Goal: Task Accomplishment & Management: Use online tool/utility

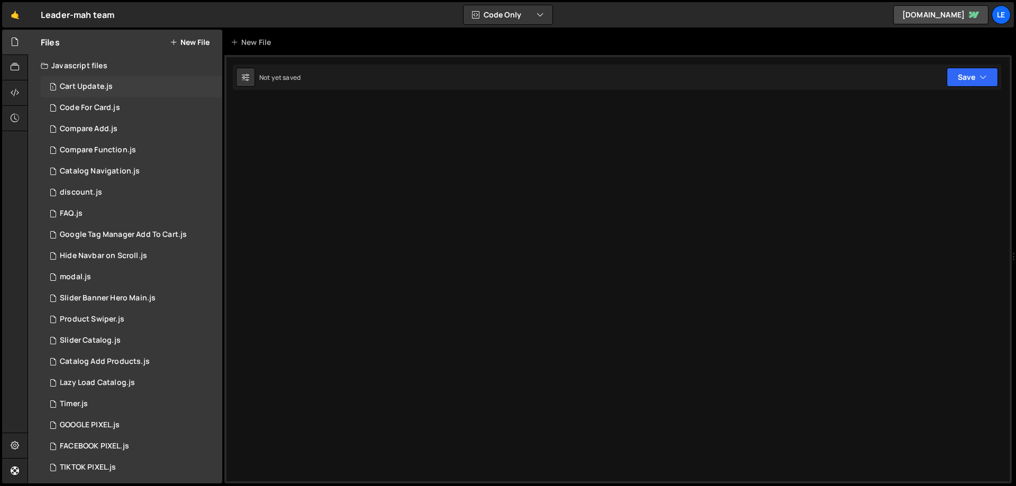
click at [143, 93] on div "1 Cart Update.js 0" at bounding box center [131, 86] width 181 height 21
click at [144, 110] on div "1 Code For Card.js 0" at bounding box center [131, 107] width 181 height 21
click at [506, 19] on button "Code Only" at bounding box center [507, 14] width 89 height 19
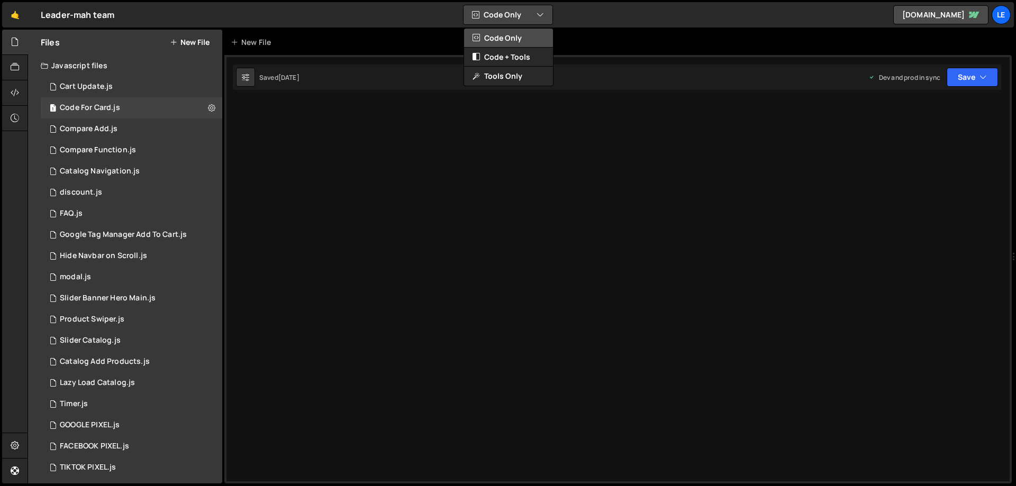
click at [518, 41] on button "Code Only" at bounding box center [508, 38] width 89 height 19
click at [129, 211] on div "1 FAQ.js 0" at bounding box center [131, 213] width 181 height 21
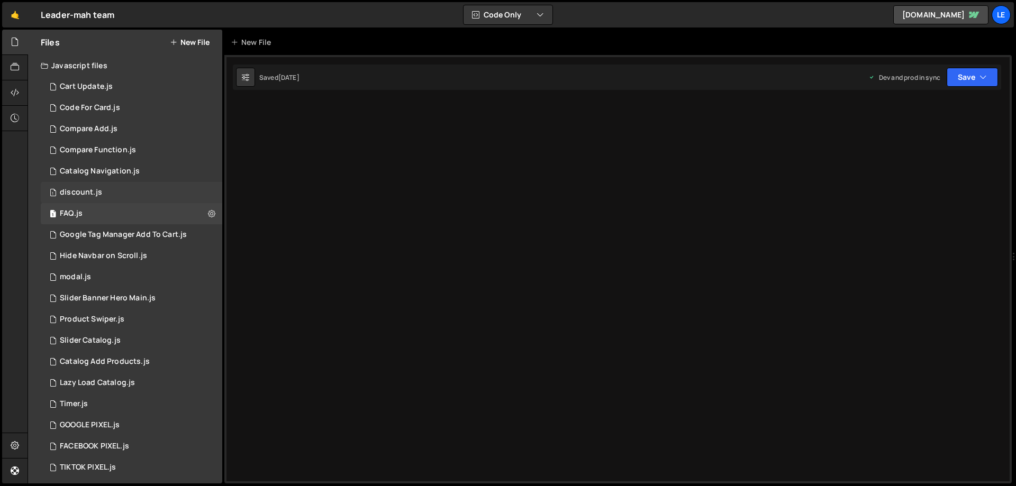
click at [131, 192] on div "1 discount.js 0" at bounding box center [131, 192] width 181 height 21
click at [11, 68] on icon at bounding box center [15, 67] width 8 height 12
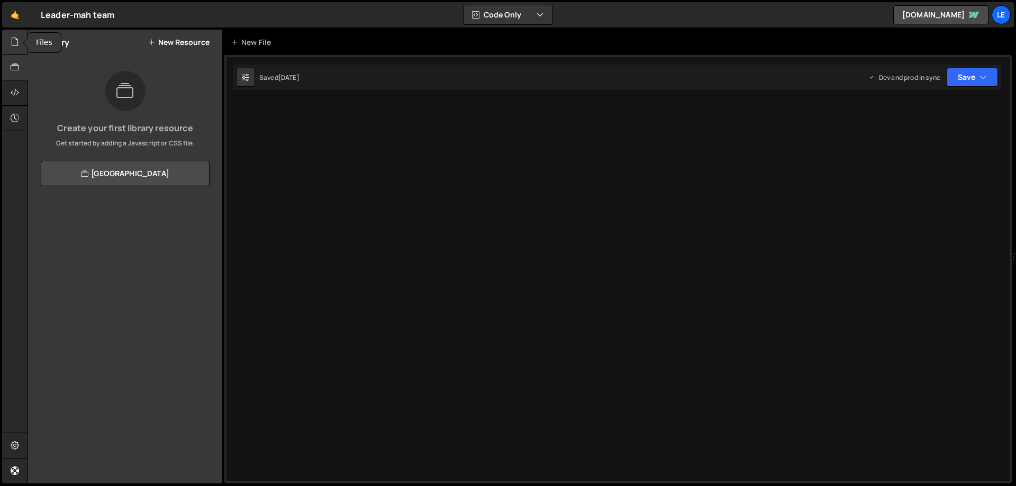
click at [16, 44] on icon at bounding box center [15, 42] width 8 height 12
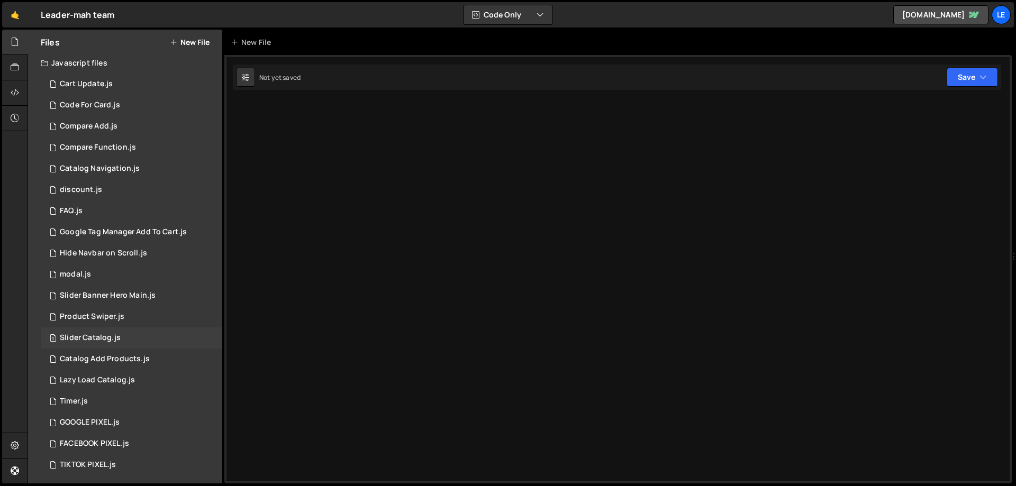
scroll to position [5, 0]
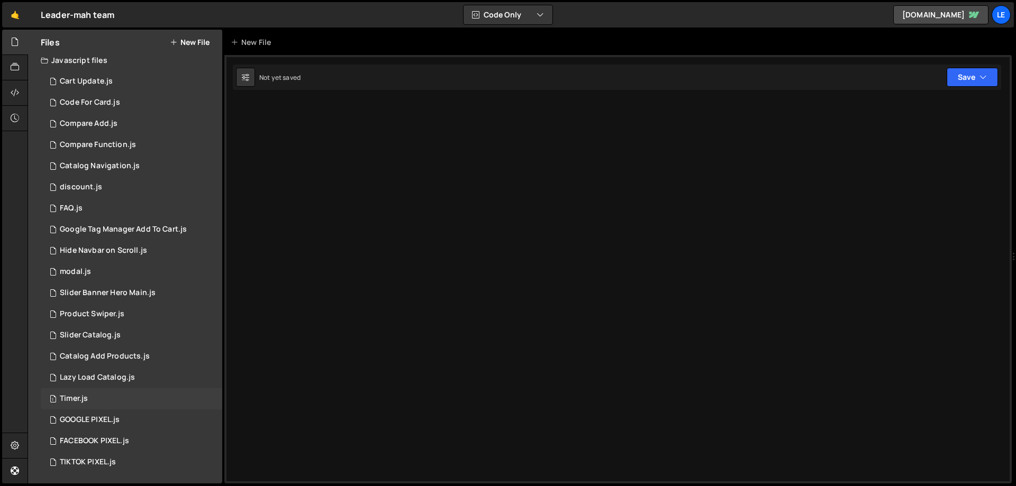
click at [114, 396] on div "1 Timer.js 0" at bounding box center [131, 398] width 181 height 21
click at [116, 377] on div "Lazy Load Catalog.js" at bounding box center [97, 378] width 75 height 10
click at [122, 357] on div "Catalog Add Products.js" at bounding box center [105, 357] width 90 height 10
click at [252, 77] on button at bounding box center [245, 77] width 19 height 19
select select "editor"
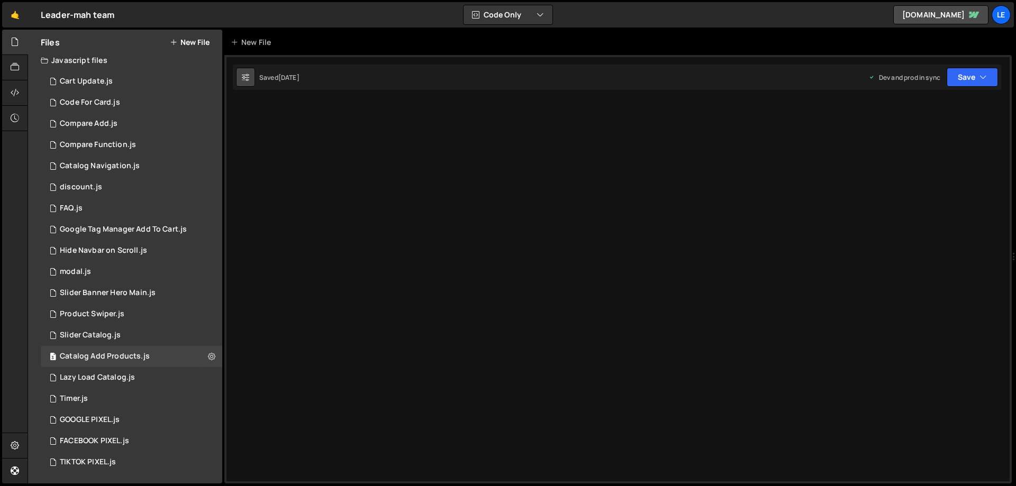
select select "ace/theme/monokai"
type input "14"
checkbox input "true"
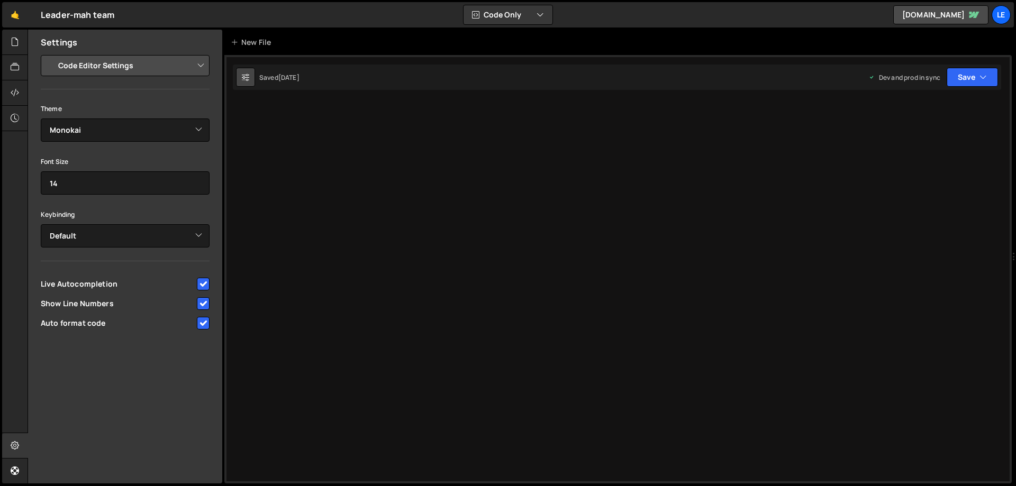
click at [251, 77] on button at bounding box center [245, 77] width 19 height 19
click at [8, 43] on div at bounding box center [15, 42] width 26 height 25
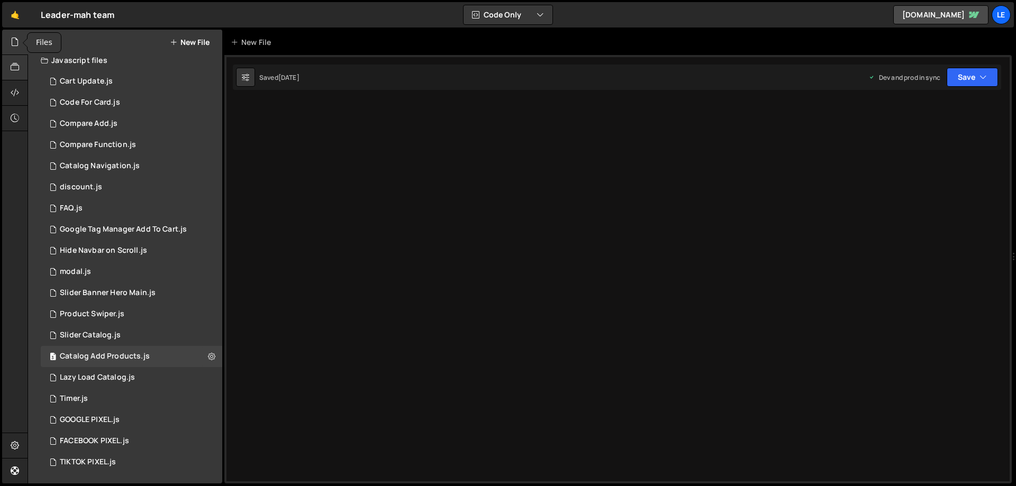
click at [14, 61] on icon at bounding box center [15, 67] width 8 height 12
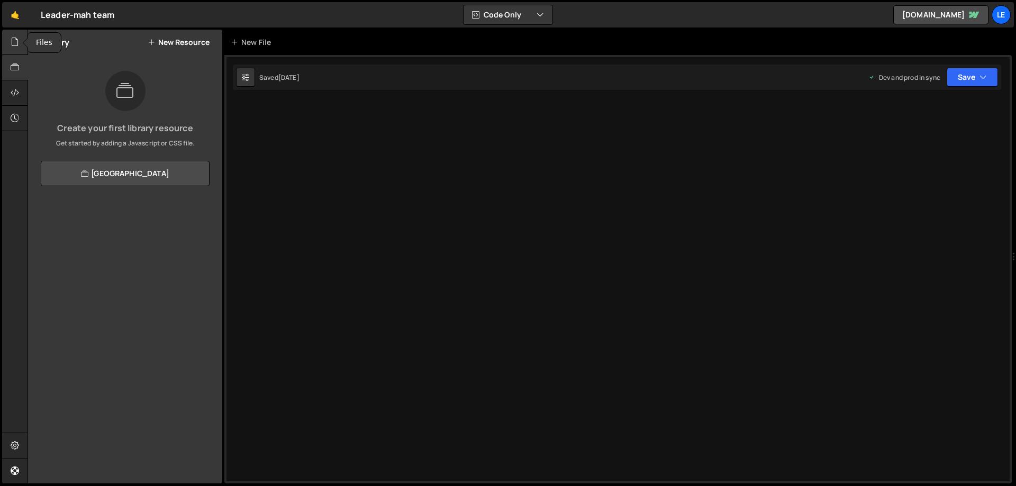
click at [14, 44] on icon at bounding box center [15, 42] width 8 height 12
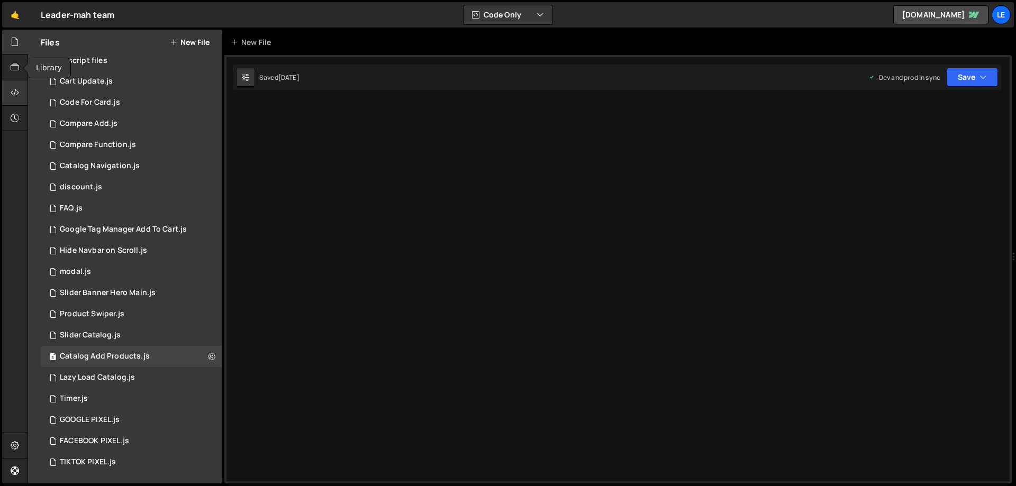
click at [16, 89] on icon at bounding box center [15, 93] width 8 height 12
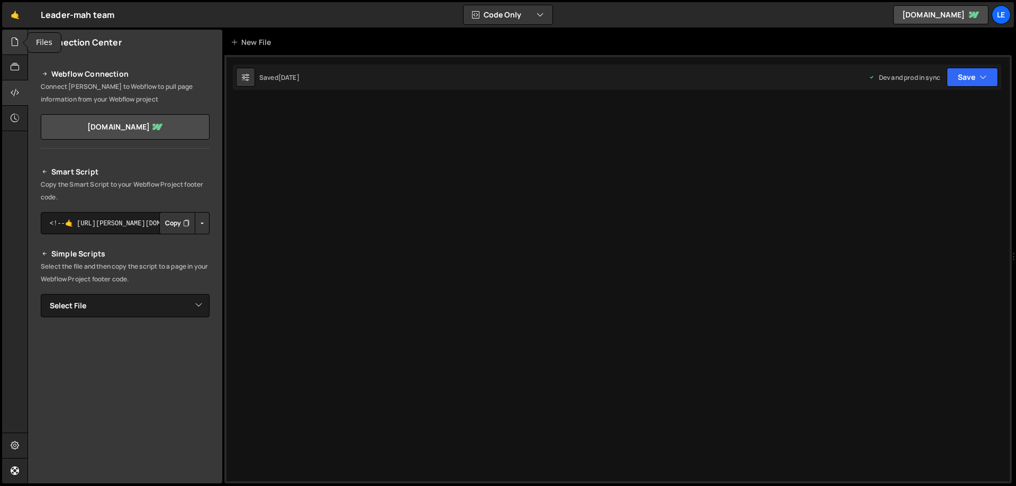
click at [16, 42] on icon at bounding box center [15, 42] width 8 height 12
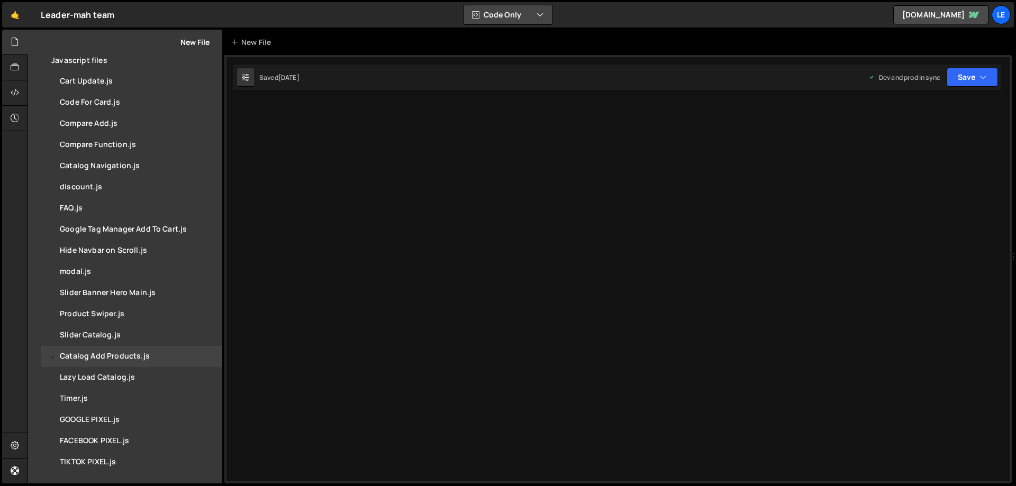
click at [550, 8] on button "Code Only" at bounding box center [507, 14] width 89 height 19
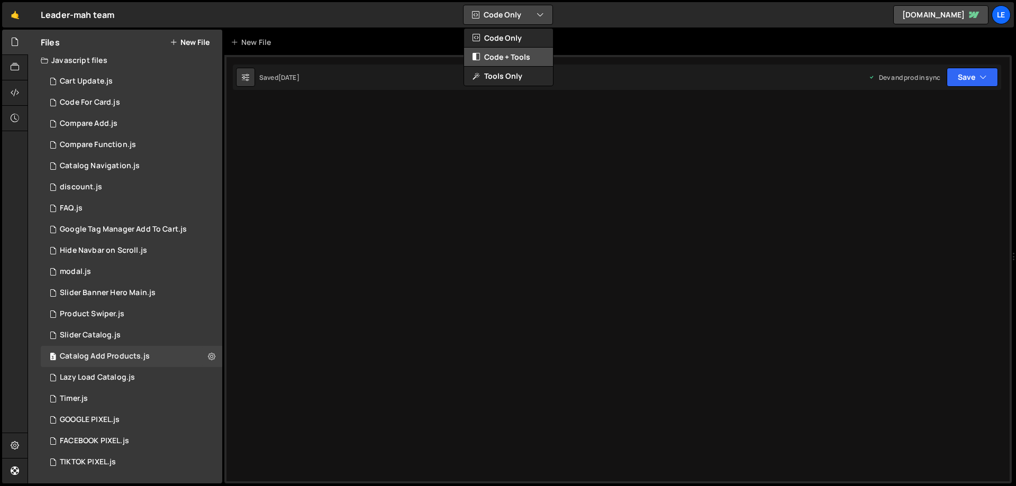
click at [527, 61] on button "Code + Tools" at bounding box center [508, 57] width 89 height 19
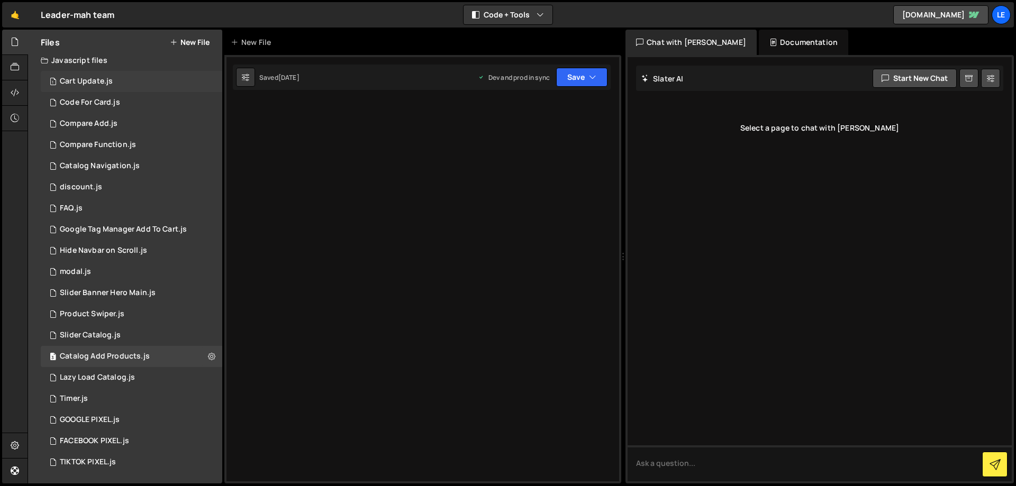
click at [141, 76] on div "1 Cart Update.js 0" at bounding box center [131, 81] width 181 height 21
click at [943, 12] on link "[DOMAIN_NAME]" at bounding box center [940, 14] width 95 height 19
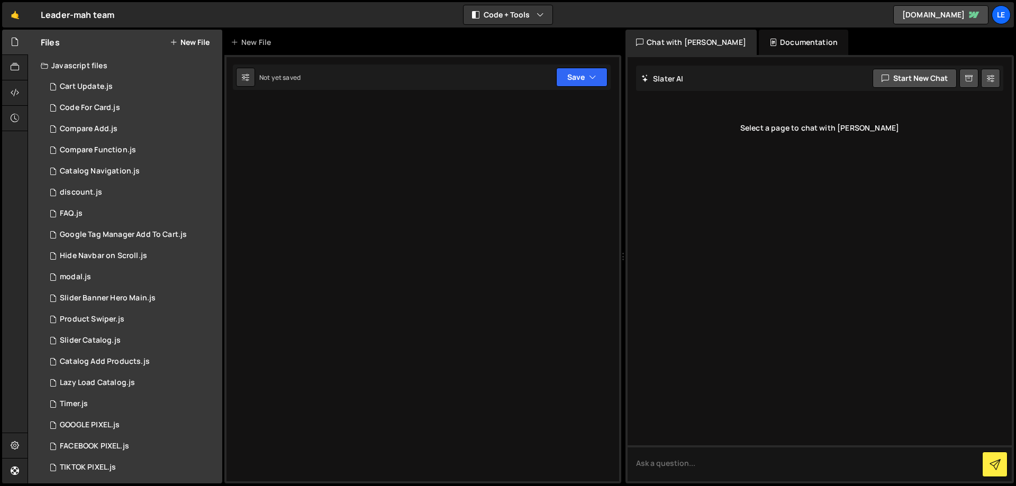
click at [93, 61] on div "Javascript files" at bounding box center [125, 65] width 194 height 21
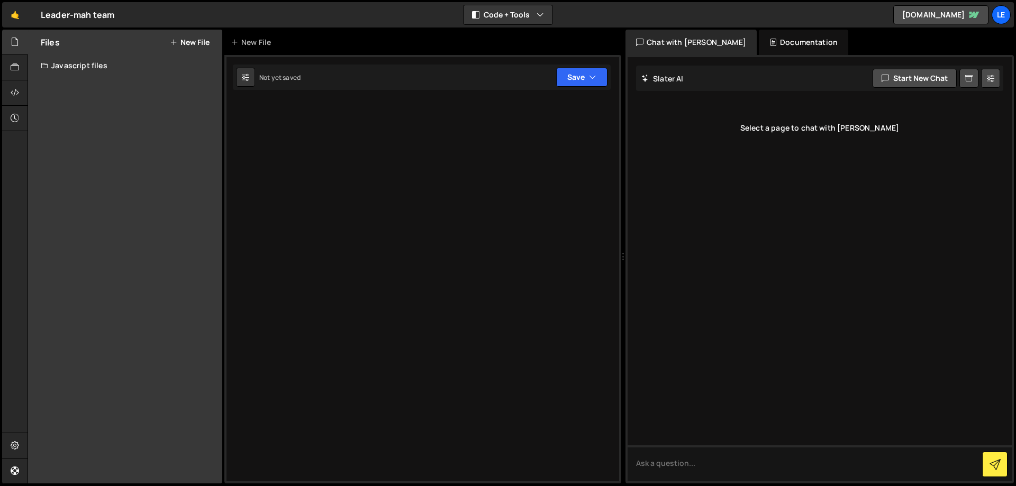
click at [93, 61] on div "Javascript files" at bounding box center [125, 65] width 194 height 21
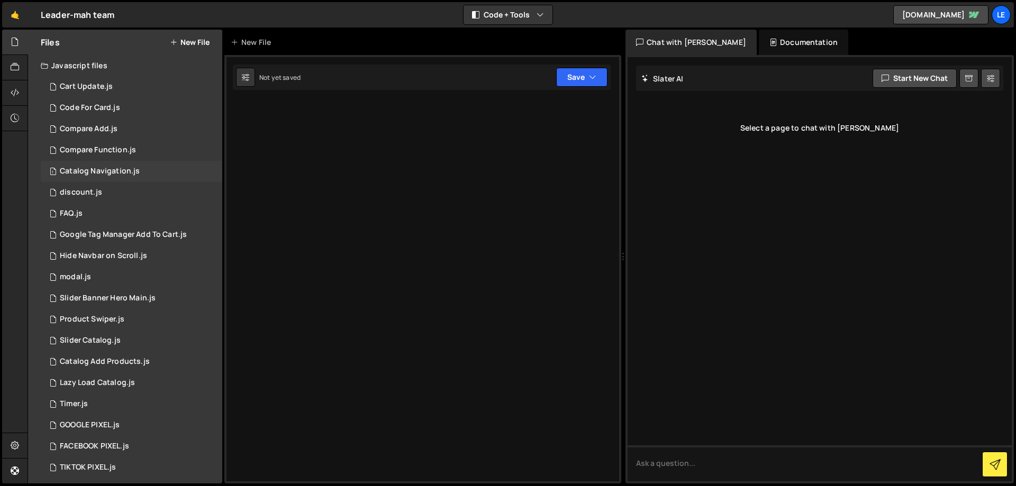
scroll to position [5, 0]
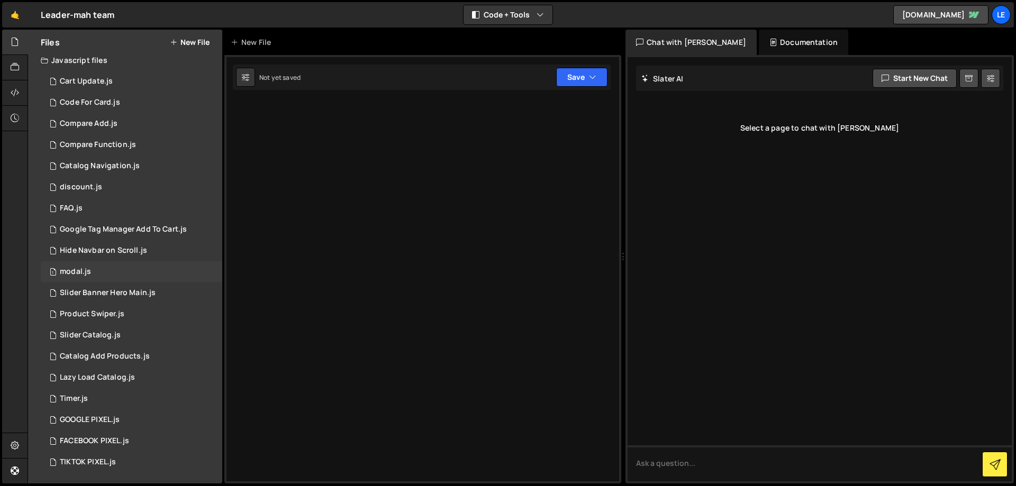
click at [93, 272] on div "1 modal.js 0" at bounding box center [133, 271] width 185 height 21
click at [406, 55] on div at bounding box center [422, 269] width 397 height 429
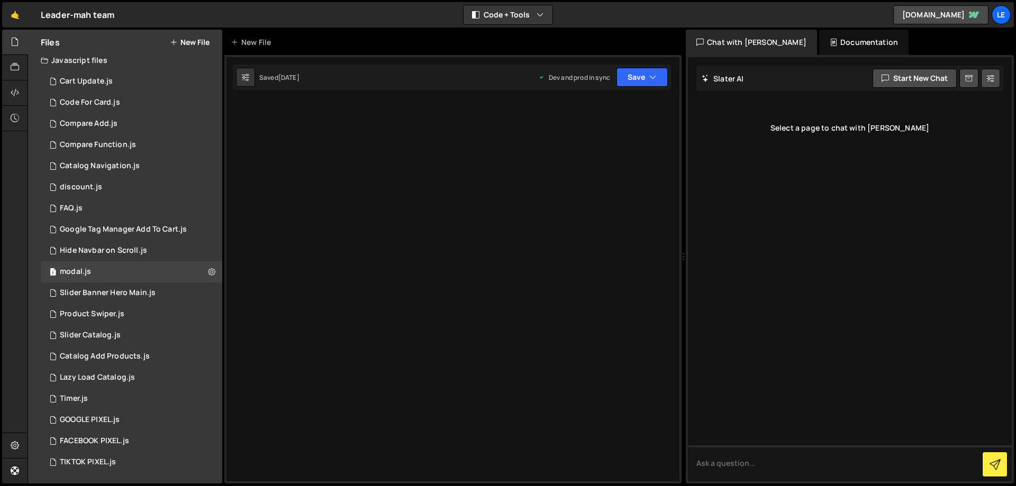
drag, startPoint x: 623, startPoint y: 252, endPoint x: 677, endPoint y: 250, distance: 54.5
click at [677, 250] on div "Files New File Javascript files 1 Cart Update.js 0 1 Code For Card.js 0 1 Compa…" at bounding box center [522, 257] width 988 height 454
click at [844, 41] on div "Documentation" at bounding box center [863, 42] width 89 height 25
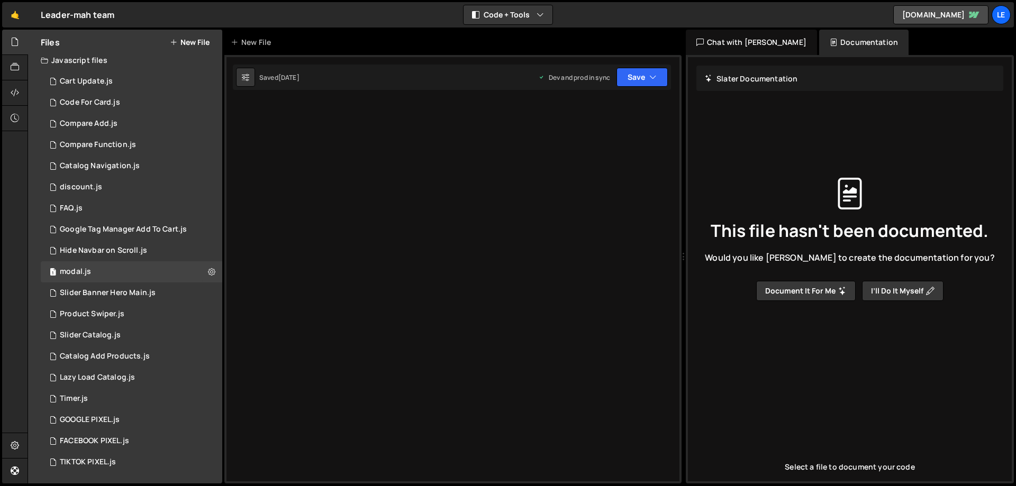
click at [757, 35] on div "Chat with [PERSON_NAME]" at bounding box center [751, 42] width 131 height 25
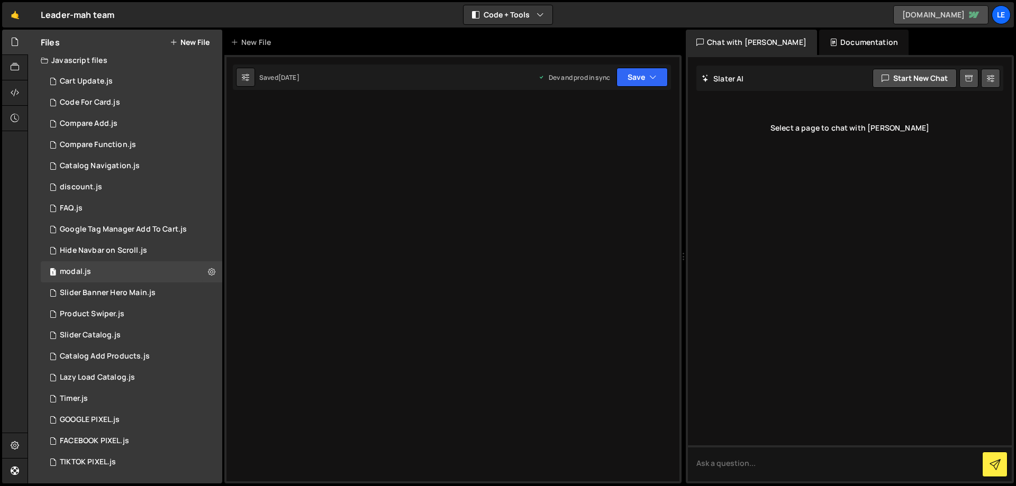
click at [967, 11] on link "[DOMAIN_NAME]" at bounding box center [940, 14] width 95 height 19
click at [999, 20] on div "Le" at bounding box center [1000, 14] width 19 height 19
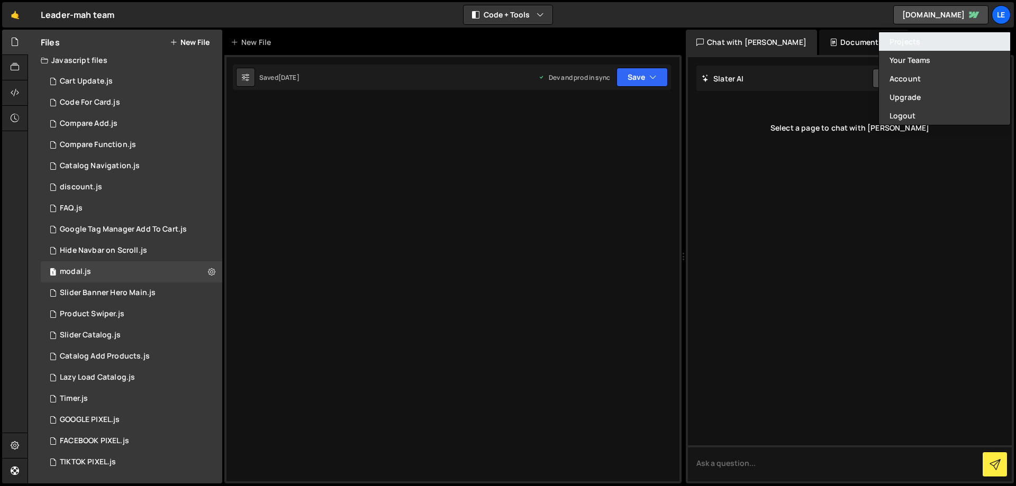
click at [949, 43] on link "Projects" at bounding box center [944, 41] width 131 height 19
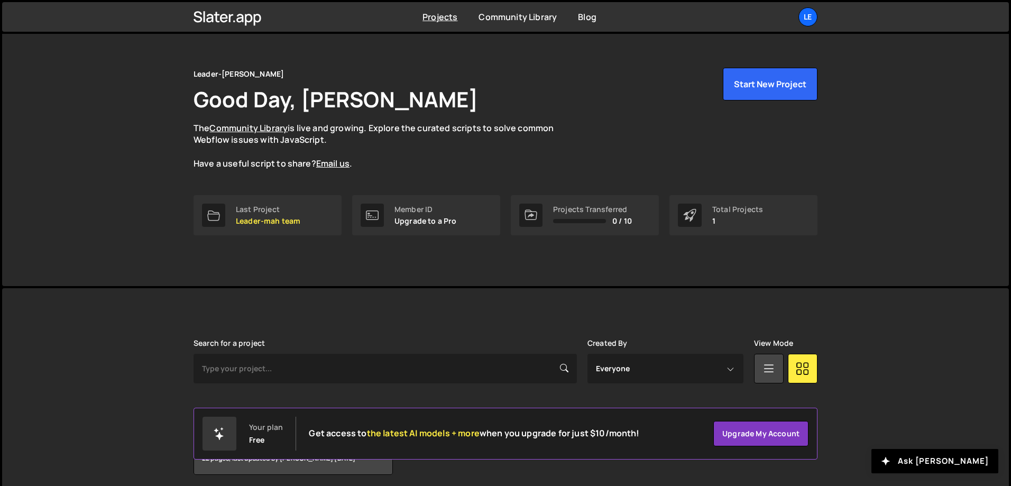
scroll to position [59, 0]
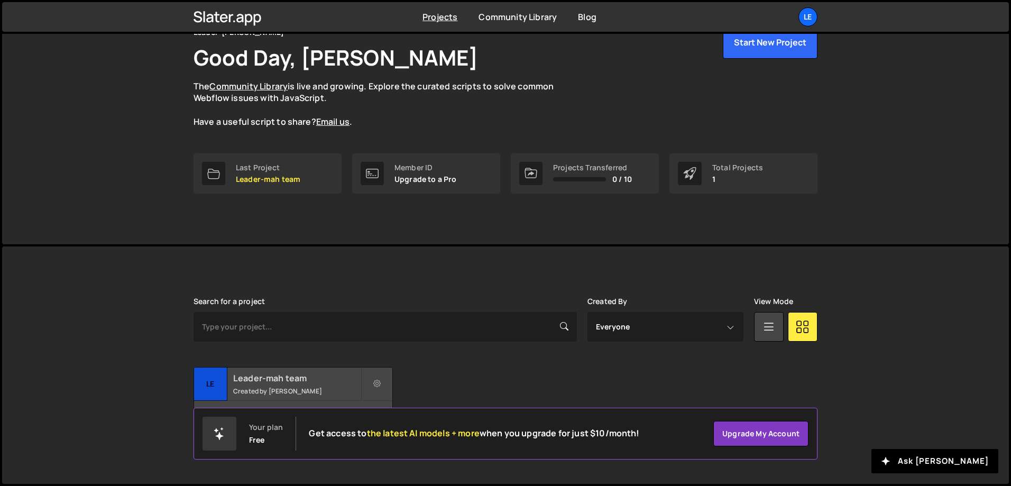
click at [285, 381] on h2 "Leader-mah team" at bounding box center [296, 378] width 127 height 12
click at [386, 383] on button at bounding box center [377, 384] width 32 height 34
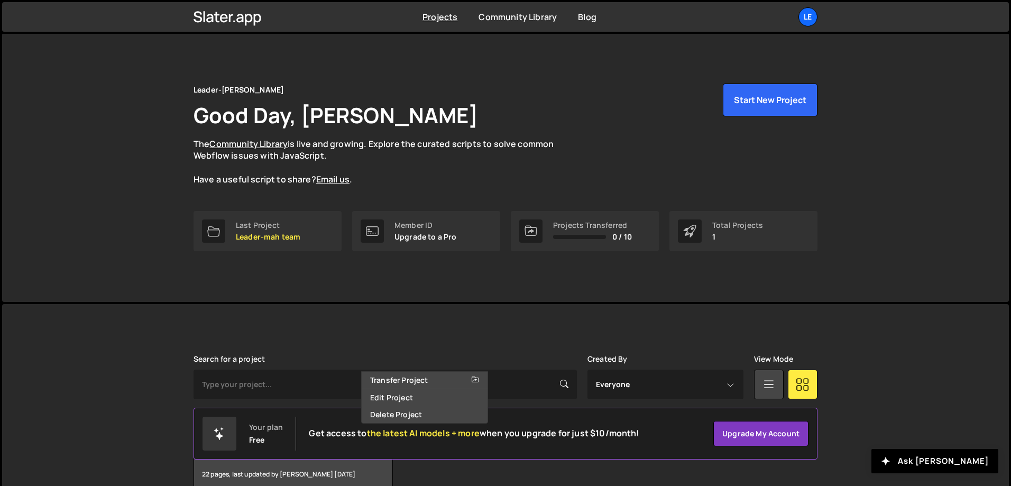
scroll to position [0, 0]
click at [604, 136] on div "Leader-[PERSON_NAME] Good Day, Denys Repryntsev The Community Library is live a…" at bounding box center [506, 136] width 624 height 102
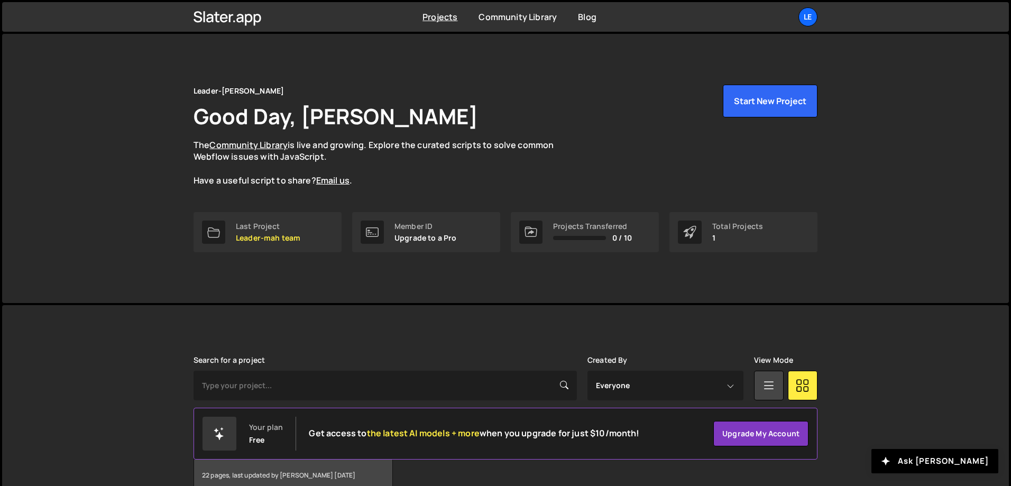
click at [347, 470] on div "22 pages, last updated by [PERSON_NAME] [DATE]" at bounding box center [293, 476] width 198 height 32
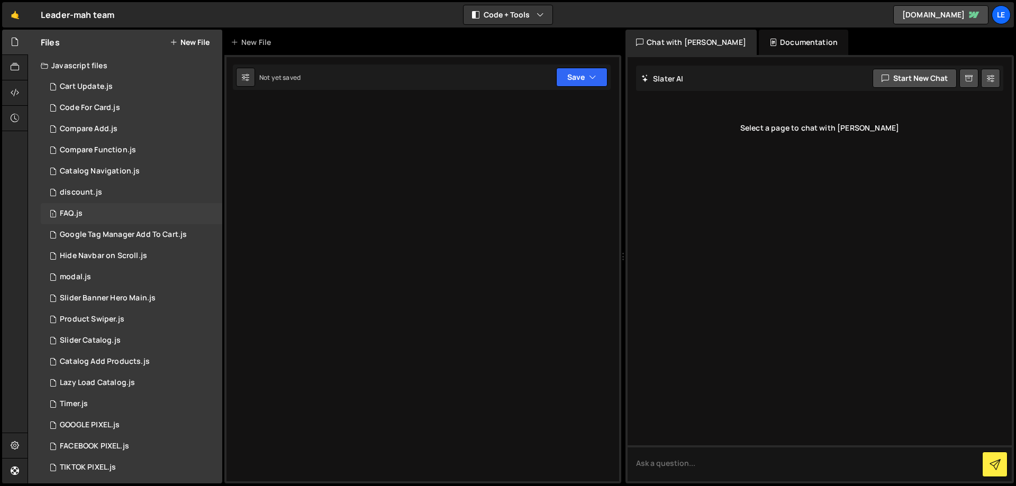
click at [69, 210] on div "FAQ.js" at bounding box center [71, 214] width 23 height 10
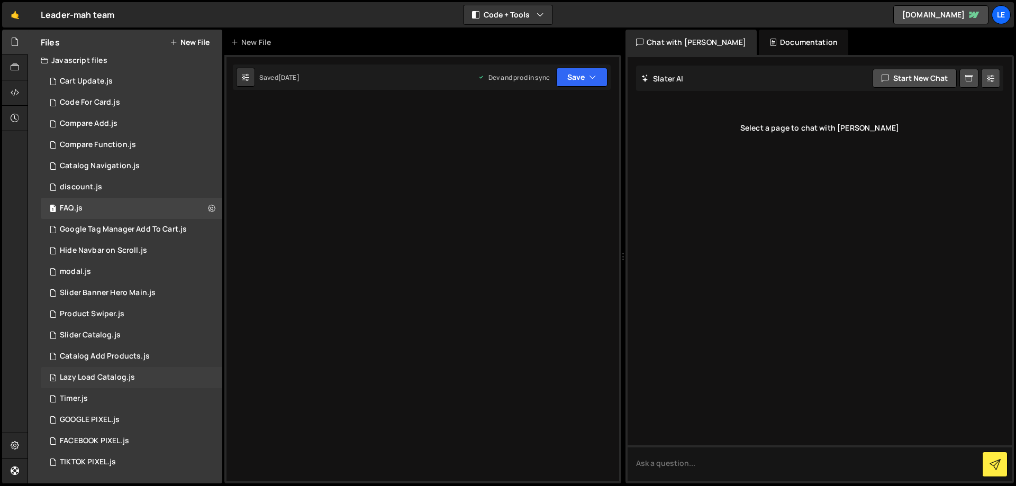
click at [134, 377] on div "4 Lazy Load Catalog.js 0" at bounding box center [131, 377] width 181 height 21
click at [8, 90] on div at bounding box center [15, 92] width 26 height 25
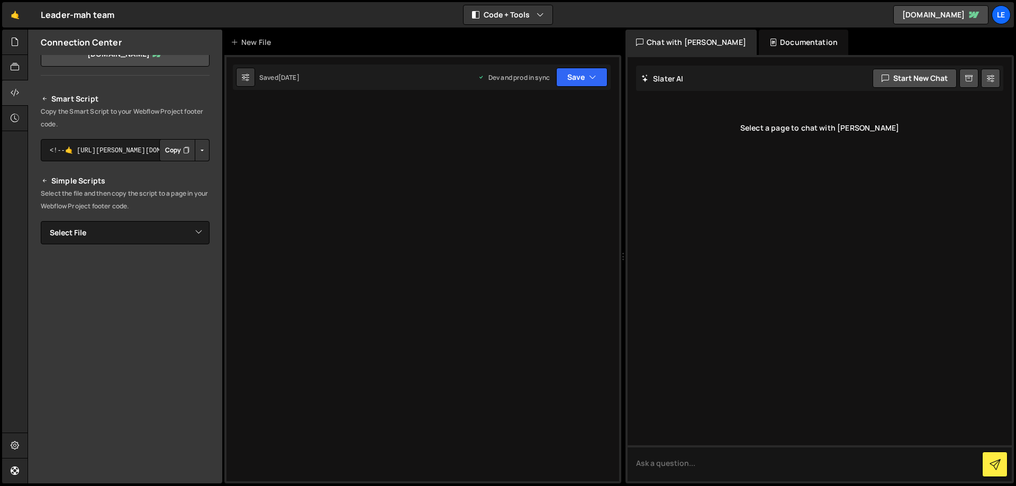
scroll to position [75, 0]
click at [132, 228] on select "Select File Cart Update.js Code For Card.js Compare Add.js Compare Function.js …" at bounding box center [125, 230] width 169 height 23
click at [15, 117] on icon at bounding box center [15, 118] width 8 height 12
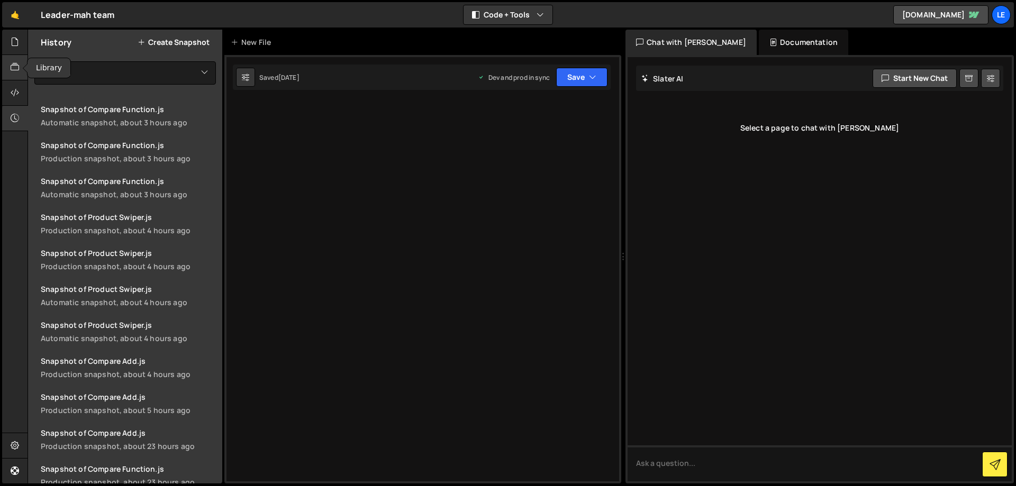
click at [16, 70] on icon at bounding box center [15, 67] width 8 height 12
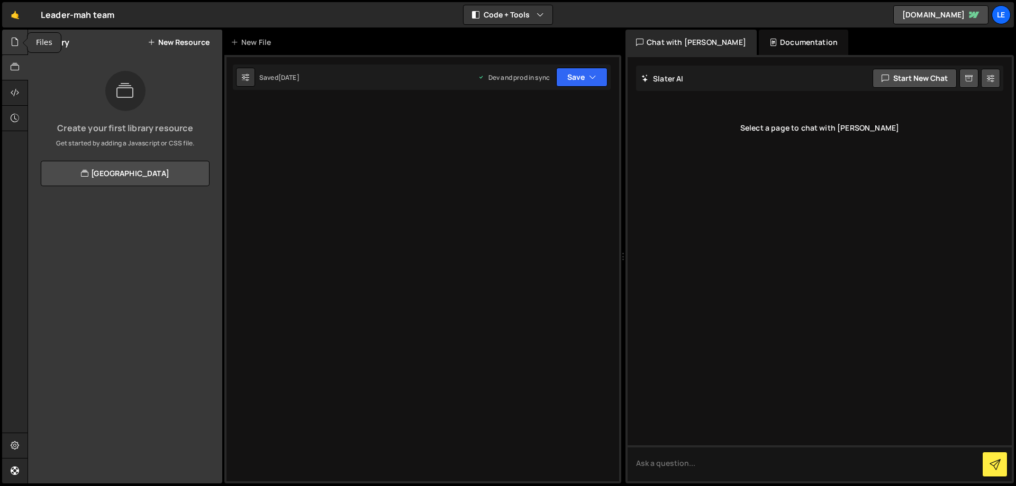
click at [17, 49] on div at bounding box center [15, 42] width 26 height 25
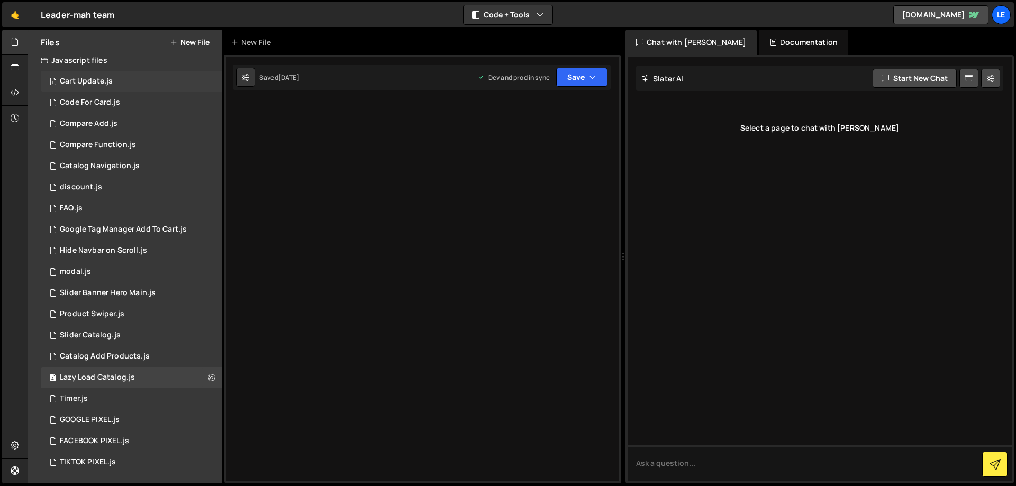
drag, startPoint x: 99, startPoint y: 76, endPoint x: 86, endPoint y: 81, distance: 13.8
click at [86, 81] on div "Cart Update.js" at bounding box center [86, 82] width 53 height 10
click at [208, 83] on icon at bounding box center [211, 81] width 7 height 10
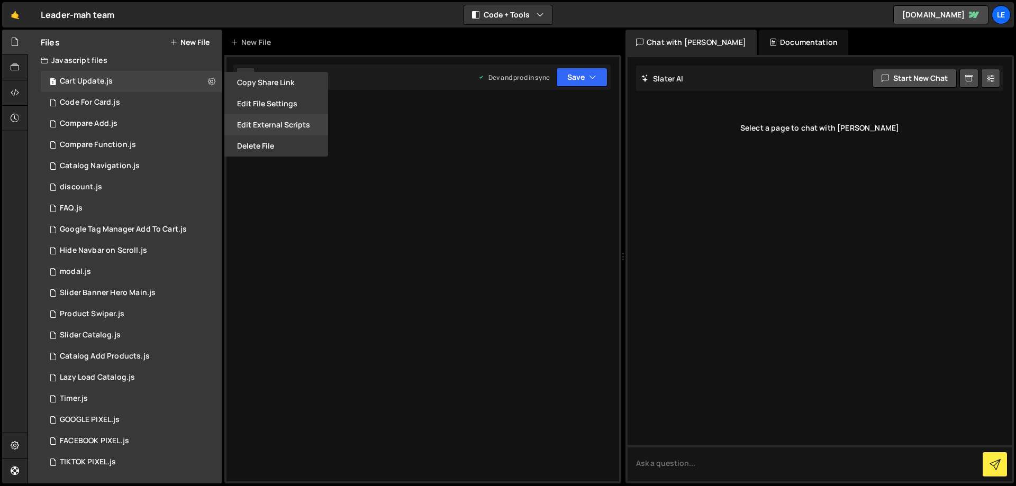
click at [289, 124] on button "Edit External Scripts" at bounding box center [276, 124] width 104 height 21
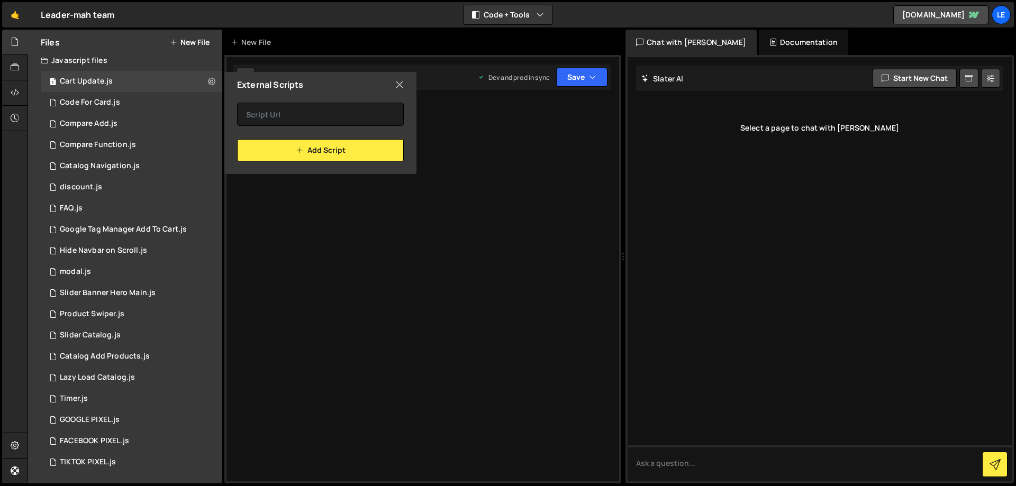
click at [401, 85] on icon at bounding box center [399, 85] width 8 height 12
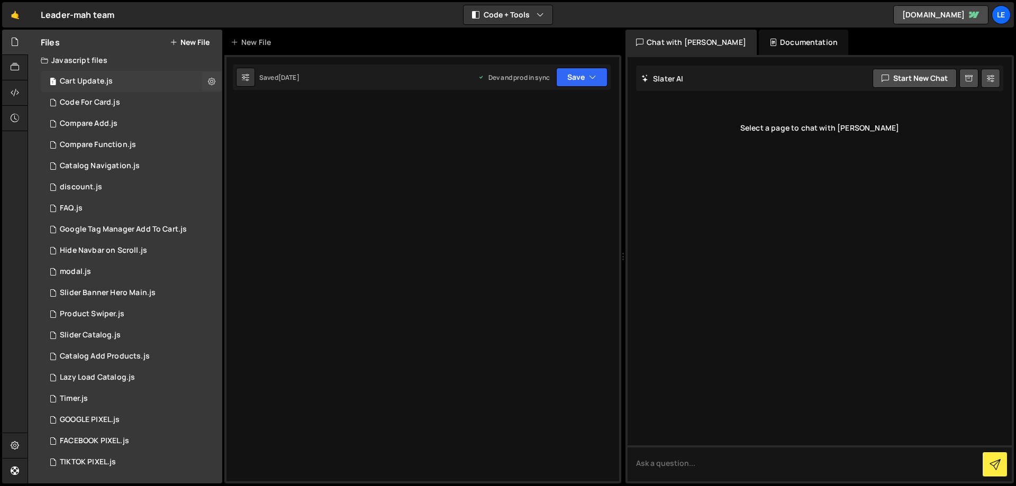
click at [116, 82] on div "1 Cart Update.js 0" at bounding box center [131, 81] width 181 height 21
click at [117, 97] on div "1 Code For Card.js 0" at bounding box center [131, 102] width 181 height 21
click at [105, 75] on div "1 Cart Update.js 0" at bounding box center [131, 81] width 181 height 21
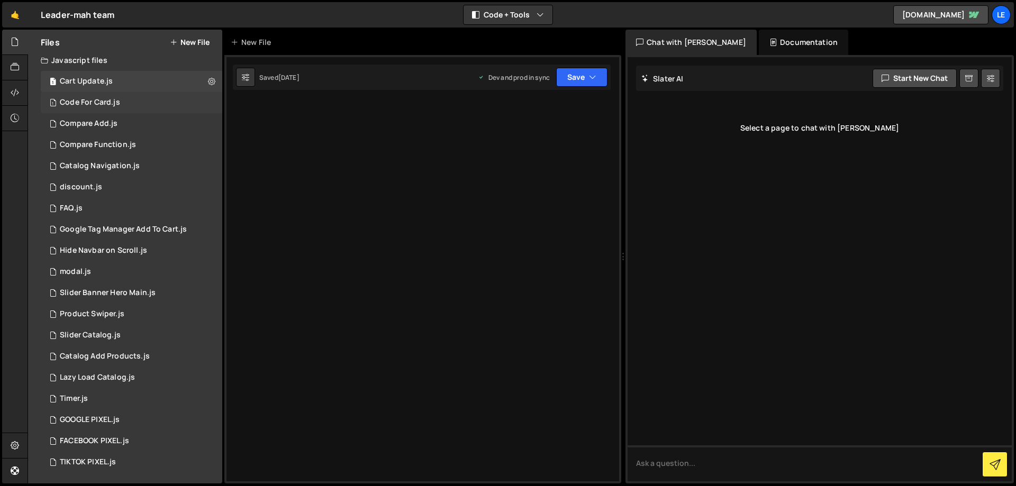
click at [126, 107] on div "1 Code For Card.js 0" at bounding box center [131, 102] width 181 height 21
click at [124, 127] on div "1 Compare Add.js 0" at bounding box center [131, 123] width 181 height 21
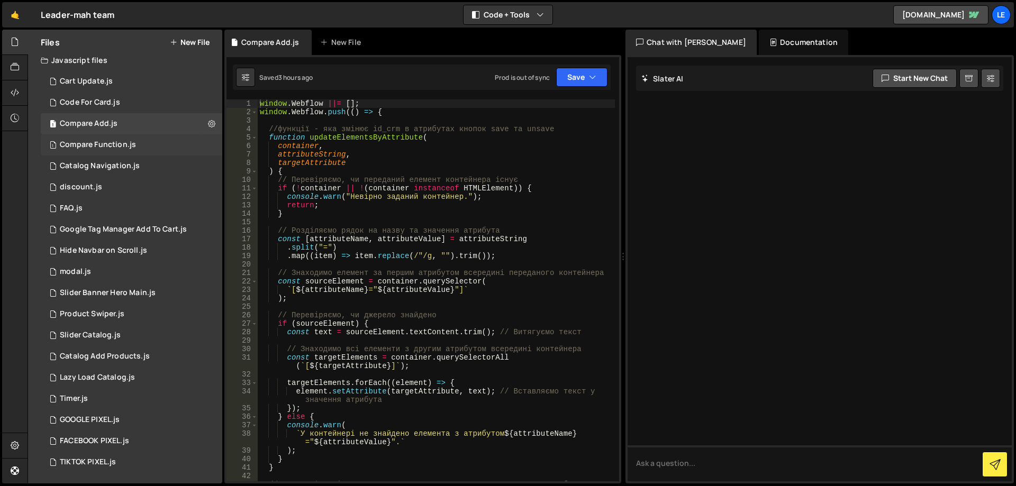
click at [120, 143] on div "Compare Function.js" at bounding box center [98, 145] width 76 height 10
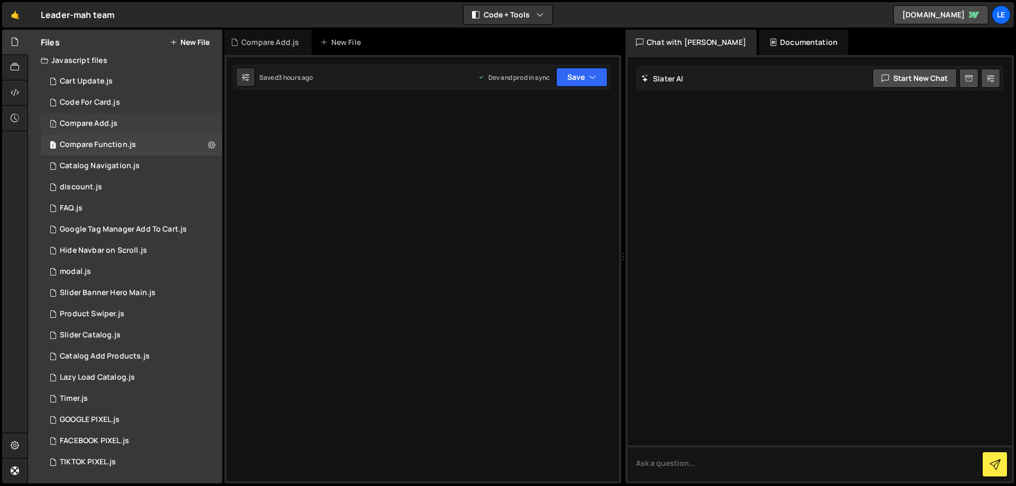
click at [116, 127] on div "Compare Add.js" at bounding box center [89, 124] width 58 height 10
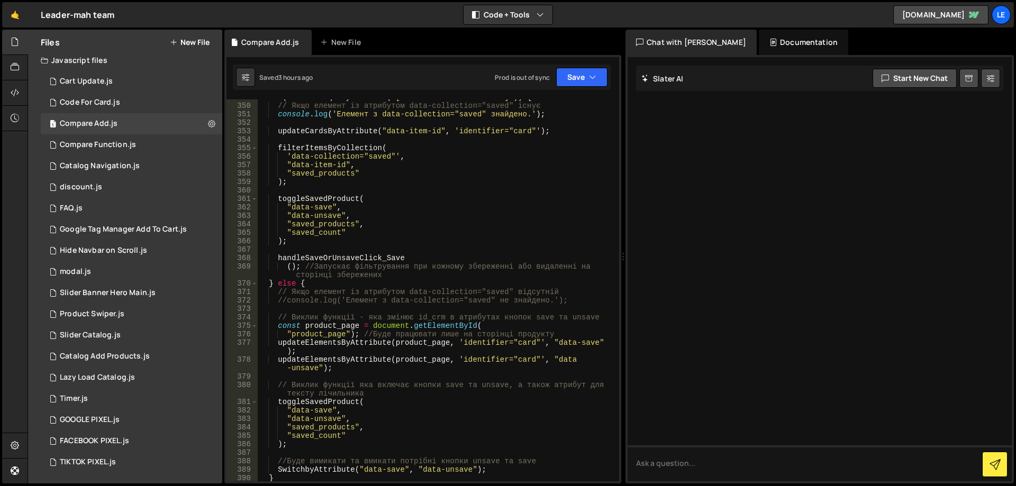
scroll to position [3238, 0]
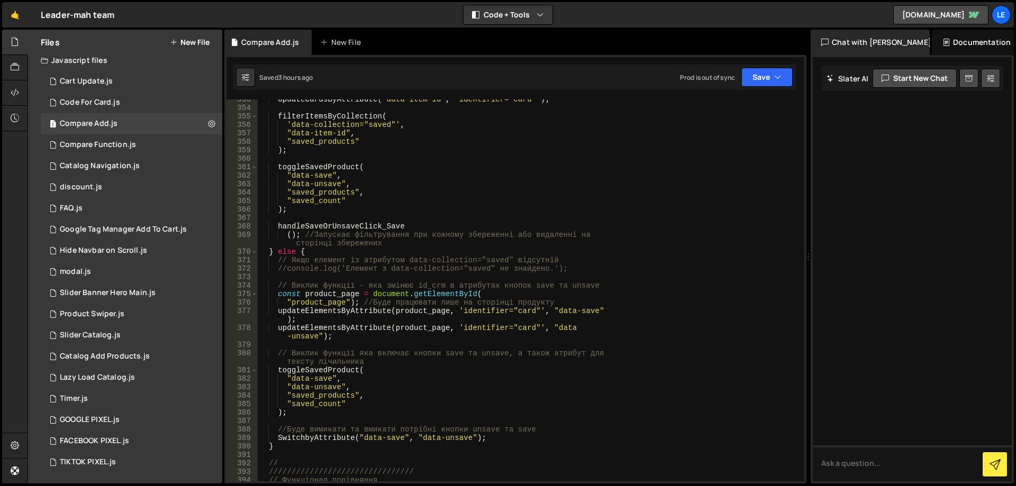
drag, startPoint x: 623, startPoint y: 236, endPoint x: 827, endPoint y: 235, distance: 204.7
click at [827, 235] on div "Files New File Javascript files 1 Cart Update.js 0 1 Code For Card.js 0 1 Compa…" at bounding box center [522, 257] width 988 height 454
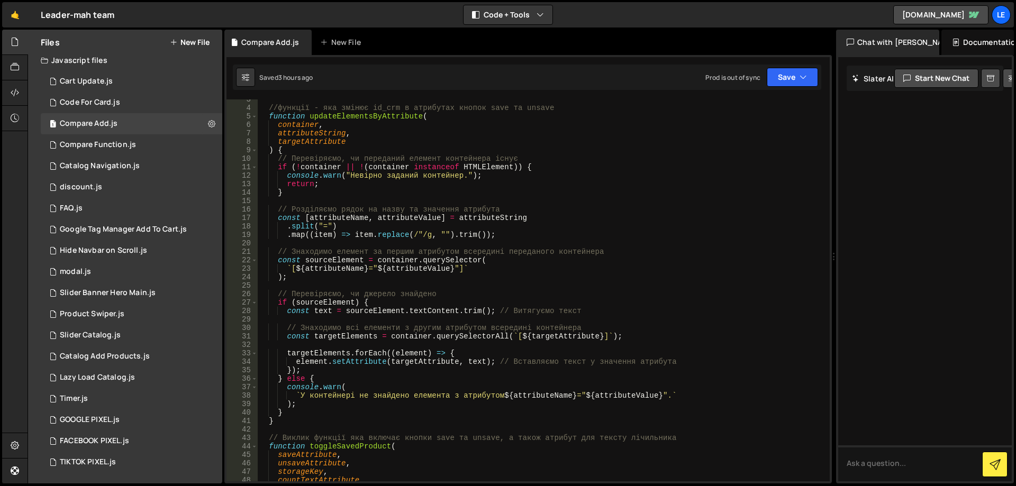
scroll to position [0, 0]
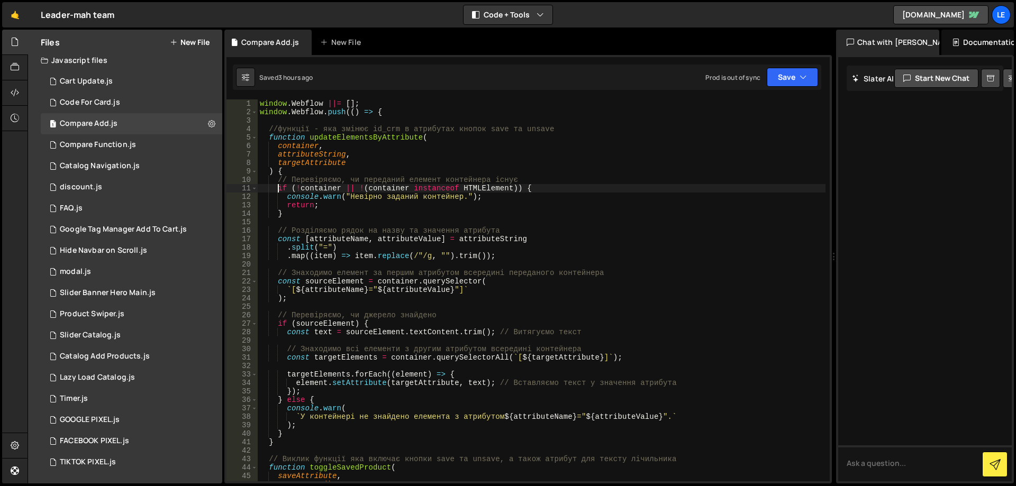
click at [277, 185] on div "window . Webflow ||= [ ] ; window . Webflow . push (( ) => { //функції - яка зм…" at bounding box center [542, 298] width 568 height 399
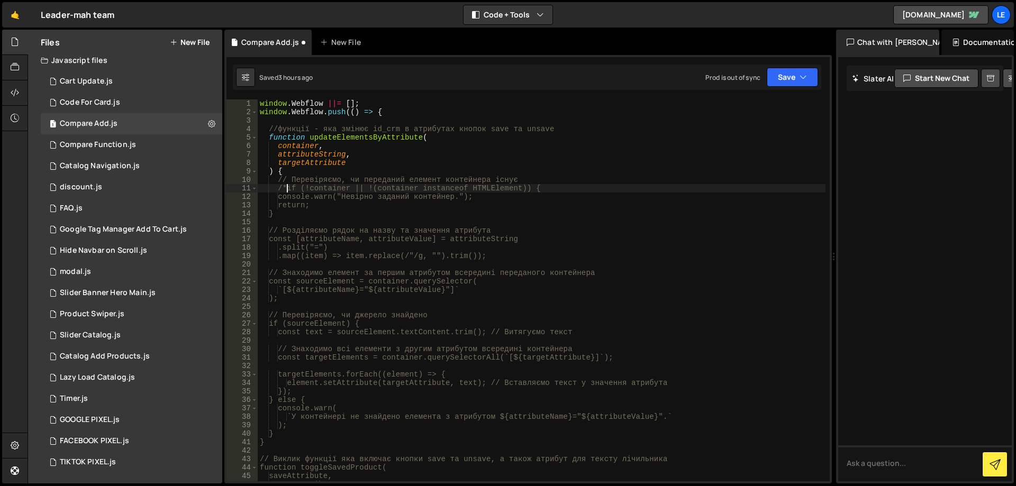
click at [355, 207] on div "window . Webflow ||= [ ] ; window . Webflow . push (( ) => { //функції - яка зм…" at bounding box center [542, 298] width 568 height 399
click at [355, 210] on div "window . Webflow ||= [ ] ; window . Webflow . push (( ) => { //функції - яка зм…" at bounding box center [542, 298] width 568 height 399
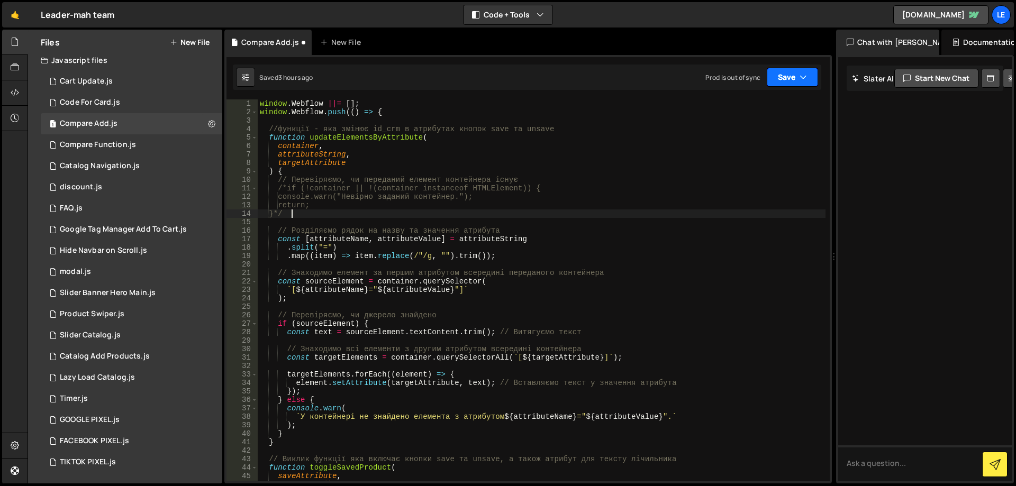
type textarea "}*/"
click at [783, 81] on button "Save" at bounding box center [792, 77] width 51 height 19
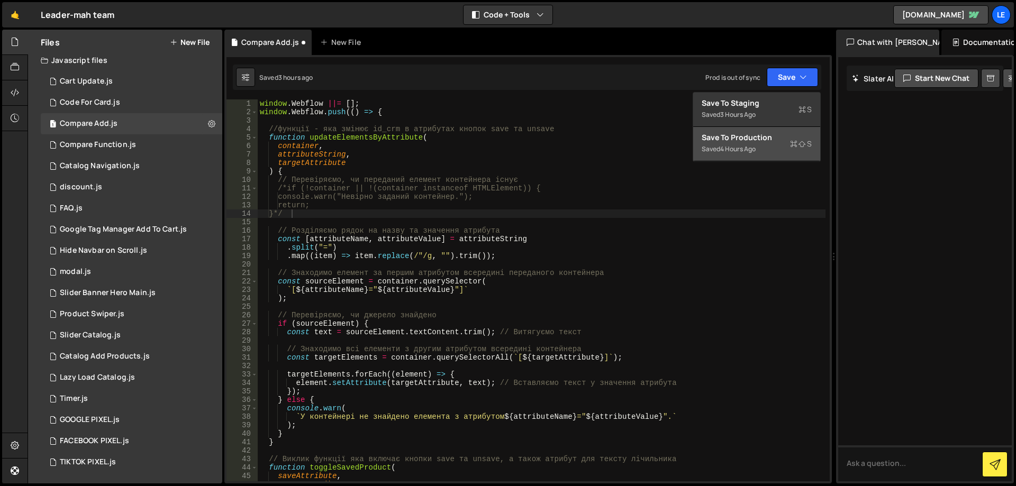
click at [773, 136] on div "Save to Production S" at bounding box center [756, 137] width 110 height 11
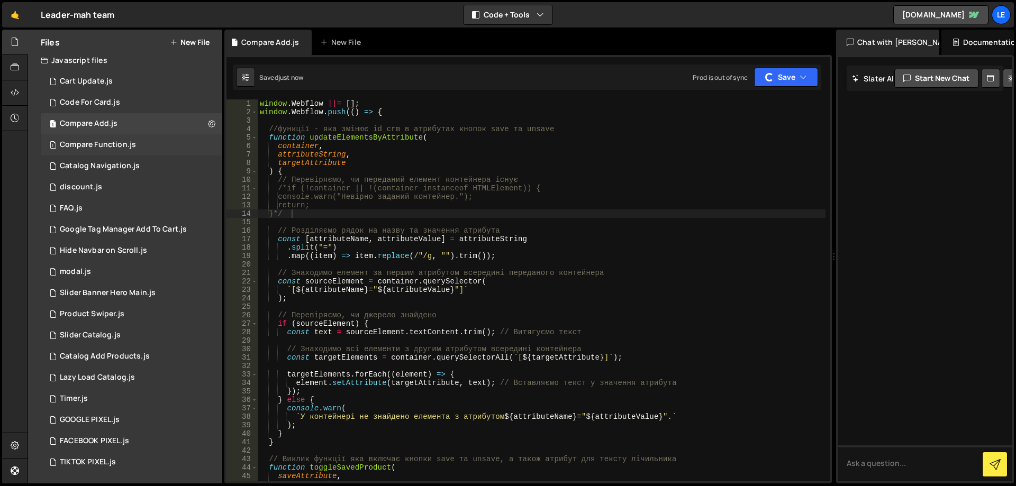
click at [136, 142] on div "1 Compare Function.js 0" at bounding box center [131, 144] width 181 height 21
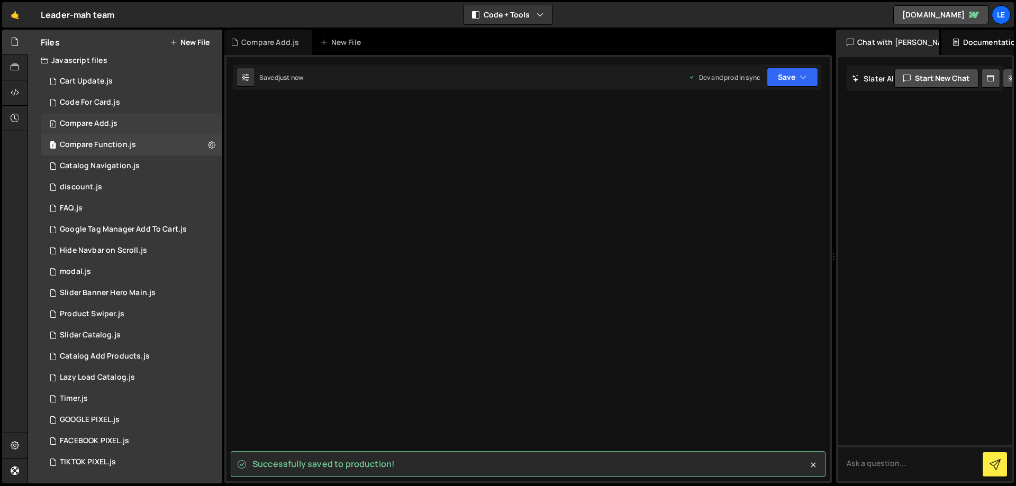
click at [134, 128] on div "1 Compare Add.js 0" at bounding box center [131, 123] width 181 height 21
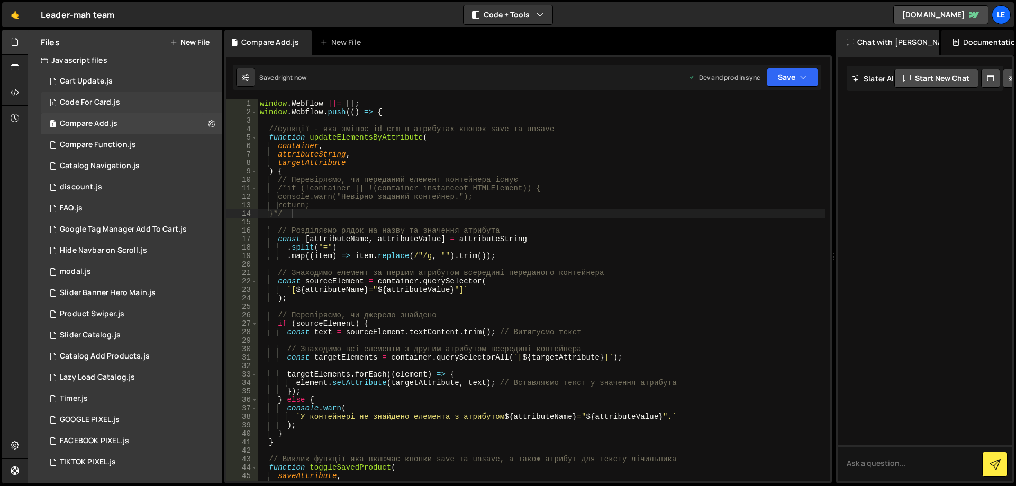
click at [133, 112] on div "1 Code For Card.js 0" at bounding box center [131, 102] width 181 height 21
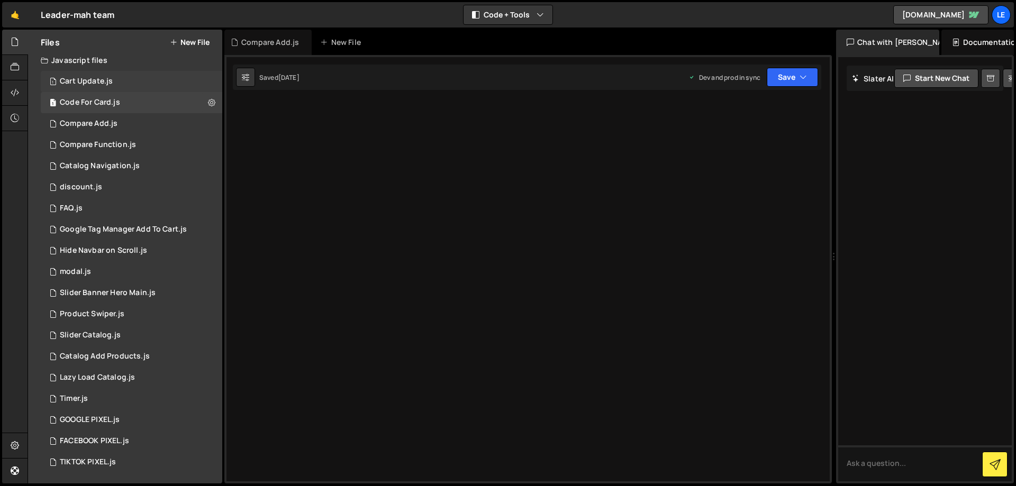
click at [126, 81] on div "1 Cart Update.js 0" at bounding box center [131, 81] width 181 height 21
click at [85, 184] on div "discount.js" at bounding box center [81, 188] width 42 height 10
click at [94, 187] on div "discount.js" at bounding box center [81, 188] width 42 height 10
click at [112, 204] on div "1 FAQ.js 0" at bounding box center [131, 208] width 181 height 21
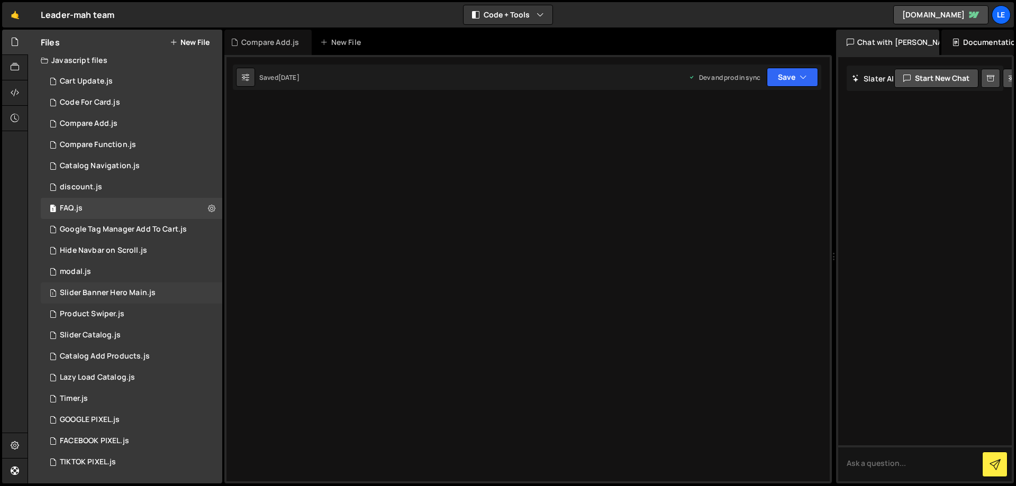
click at [145, 289] on div "Slider Banner Hero Main.js" at bounding box center [108, 293] width 96 height 10
drag, startPoint x: 147, startPoint y: 455, endPoint x: 144, endPoint y: 444, distance: 12.1
click at [147, 455] on div "1 TIKTOK PIXEL.js 0" at bounding box center [131, 462] width 181 height 21
click at [140, 434] on div "1 FACEBOOK PIXEL.js 0" at bounding box center [131, 441] width 181 height 21
click at [140, 418] on div "1 GOOGLE PIXEL.js 0" at bounding box center [131, 419] width 181 height 21
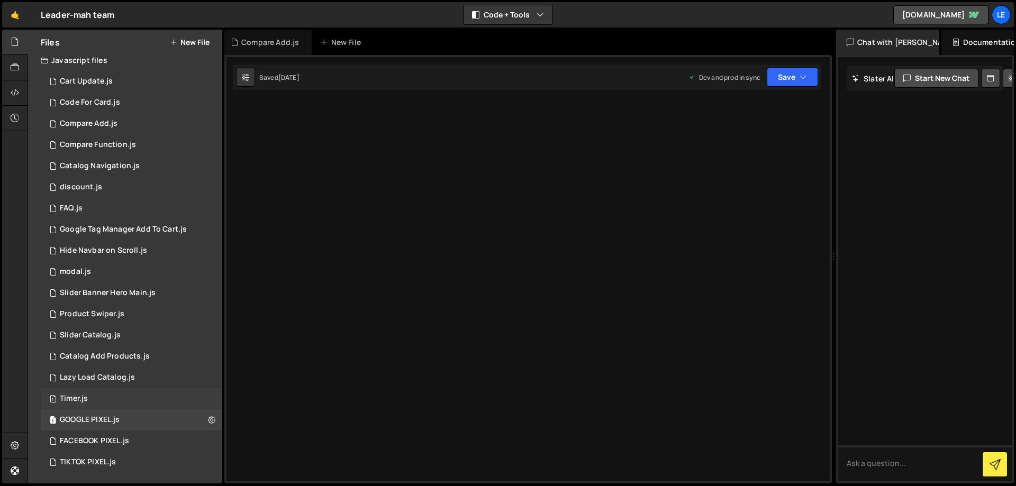
click at [133, 398] on div "1 Timer.js 0" at bounding box center [131, 398] width 181 height 21
click at [133, 373] on div "Lazy Load Catalog.js" at bounding box center [97, 378] width 75 height 10
click at [136, 361] on div "Catalog Add Products.js" at bounding box center [105, 357] width 90 height 10
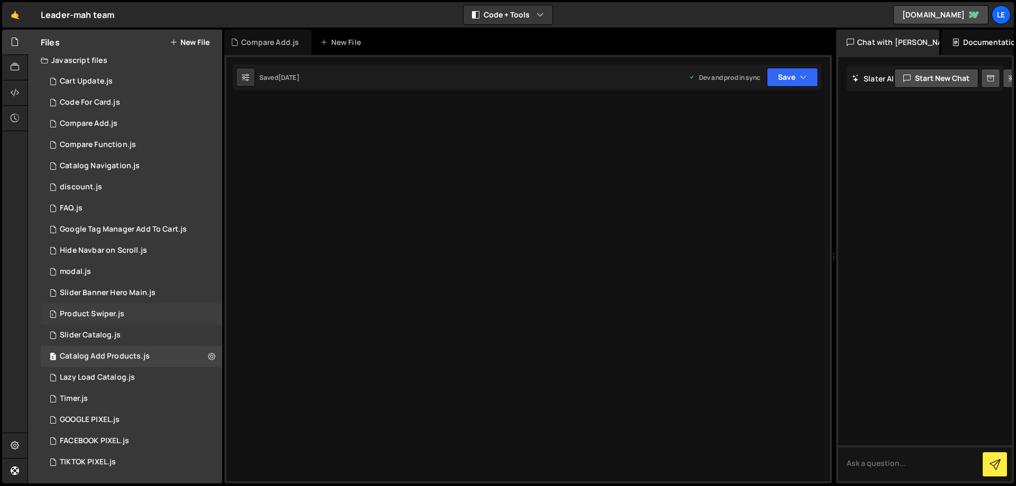
click at [131, 324] on div "1 Product Swiper.js 0" at bounding box center [131, 314] width 181 height 21
click at [132, 339] on div "3 Slider Catalog.js 0" at bounding box center [131, 335] width 181 height 21
click at [136, 297] on div "Slider Banner Hero Main.js" at bounding box center [108, 293] width 96 height 10
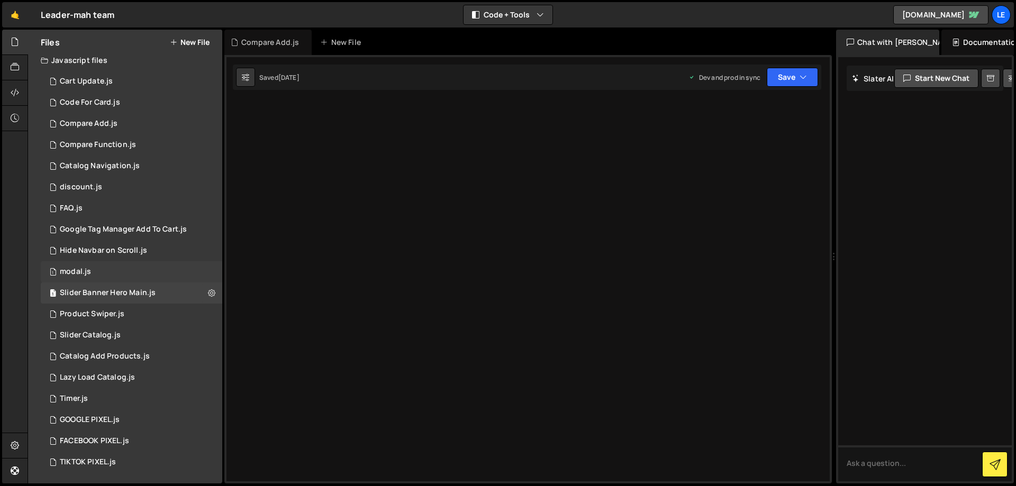
click at [131, 272] on div "1 modal.js 0" at bounding box center [131, 271] width 181 height 21
click at [145, 245] on div "1 Hide Navbar on Scroll.js 0" at bounding box center [131, 250] width 181 height 21
click at [154, 224] on div "1 Google Tag Manager Add To Cart.js 0" at bounding box center [131, 229] width 181 height 21
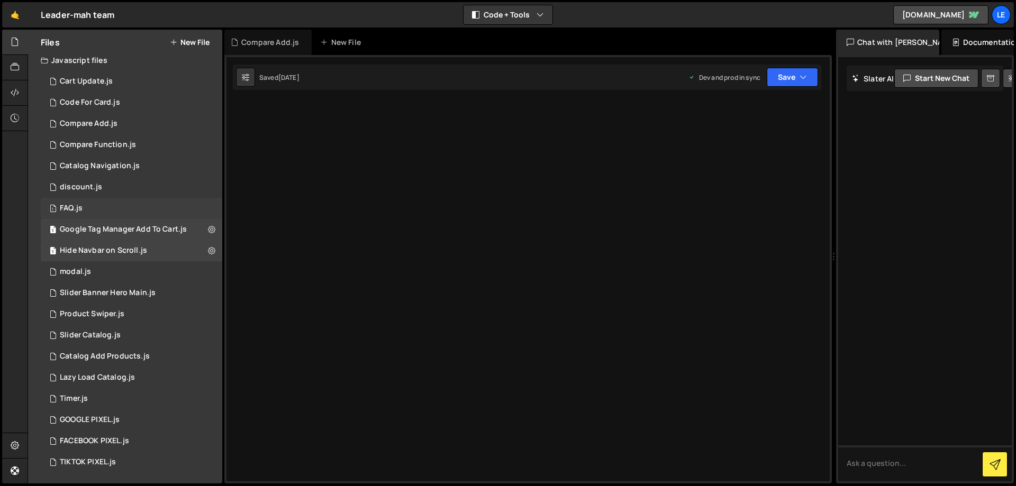
drag, startPoint x: 154, startPoint y: 224, endPoint x: 148, endPoint y: 208, distance: 17.1
click at [154, 223] on div "1 Google Tag Manager Add To Cart.js 0" at bounding box center [131, 229] width 181 height 21
click at [147, 197] on div "1 discount.js 0" at bounding box center [131, 187] width 181 height 21
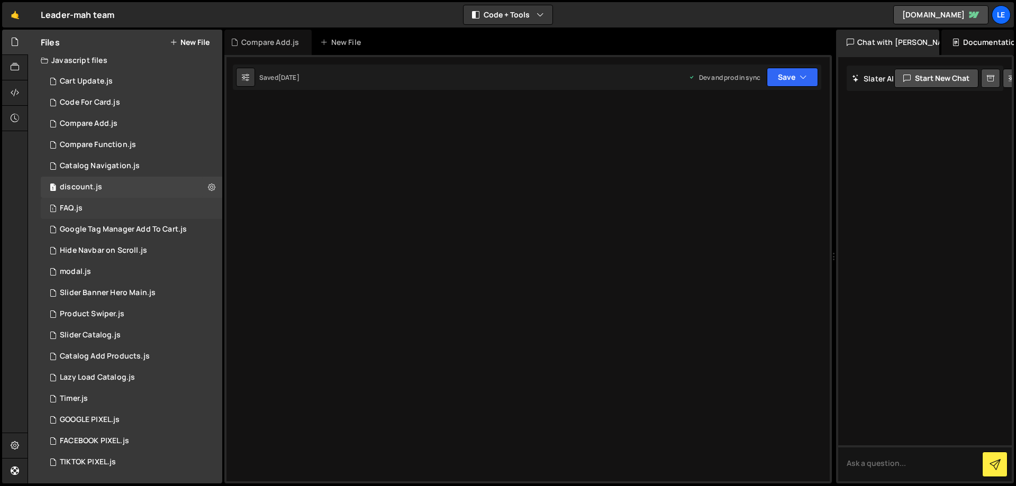
click at [147, 207] on div "1 FAQ.js 0" at bounding box center [131, 208] width 181 height 21
click at [149, 163] on div "1 Catalog Navigation.js 0" at bounding box center [131, 166] width 181 height 21
click at [144, 141] on div "1 Compare Function.js 0" at bounding box center [131, 144] width 181 height 21
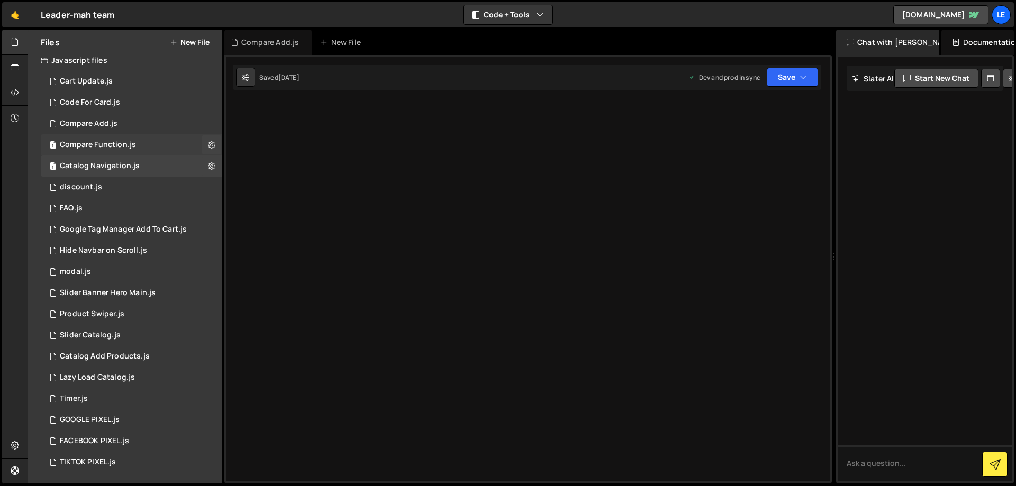
click at [144, 141] on div "1 Compare Function.js 0" at bounding box center [131, 144] width 181 height 21
click at [142, 123] on div "1 Compare Add.js 0" at bounding box center [131, 123] width 181 height 21
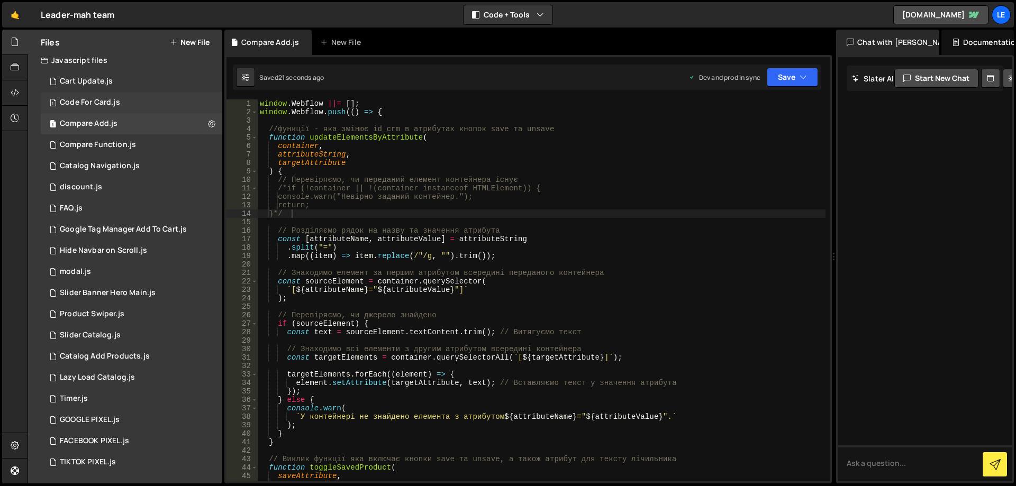
click at [140, 106] on div "1 Code For Card.js 0" at bounding box center [131, 102] width 181 height 21
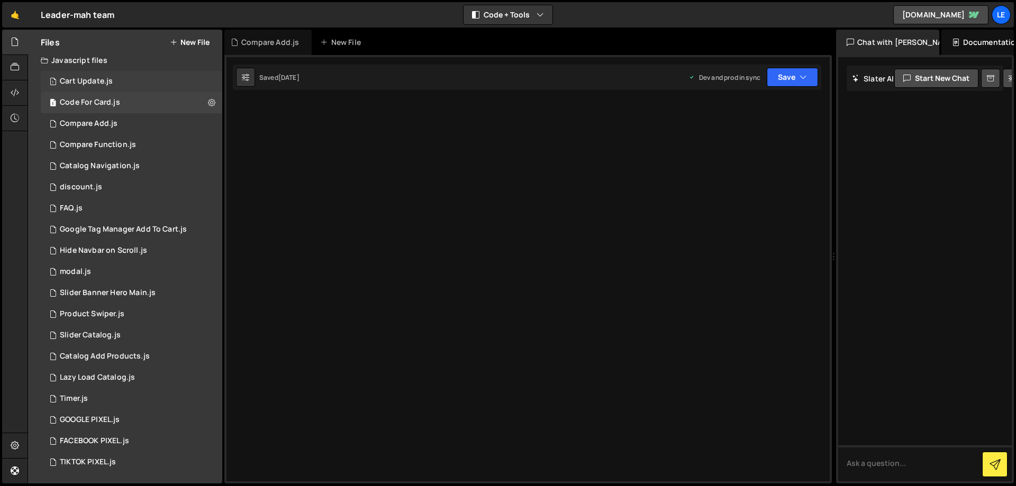
click at [143, 85] on div "1 Cart Update.js 0" at bounding box center [131, 81] width 181 height 21
click at [142, 117] on div "1 Compare Add.js 0" at bounding box center [131, 123] width 181 height 21
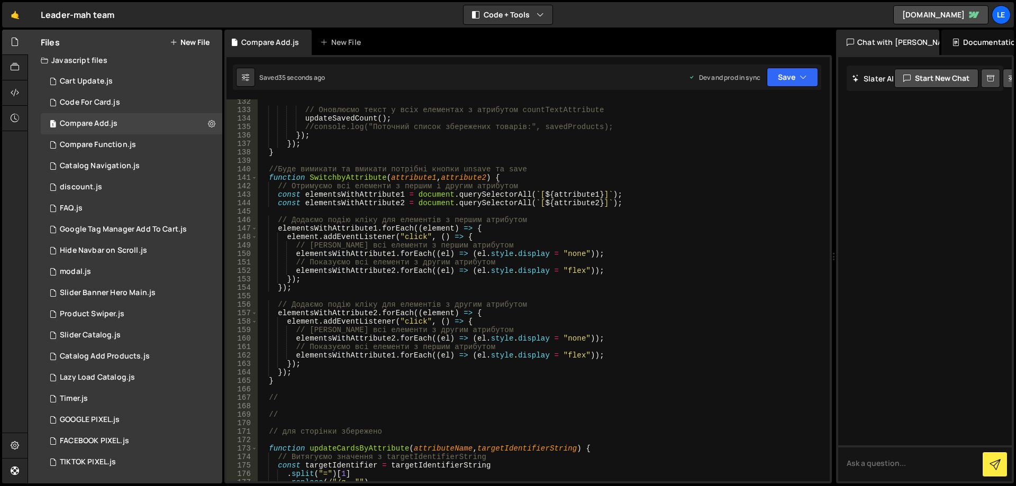
scroll to position [1111, 0]
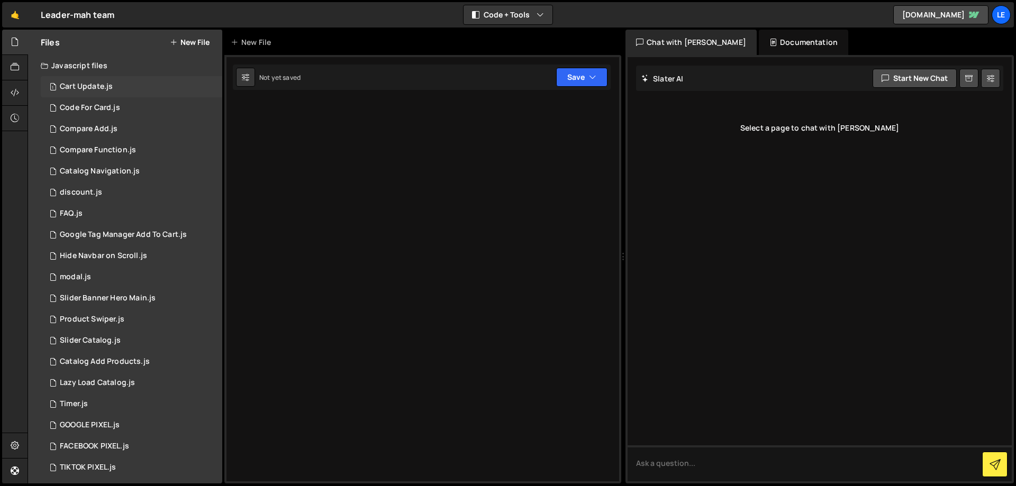
click at [109, 87] on div "Cart Update.js" at bounding box center [86, 87] width 53 height 10
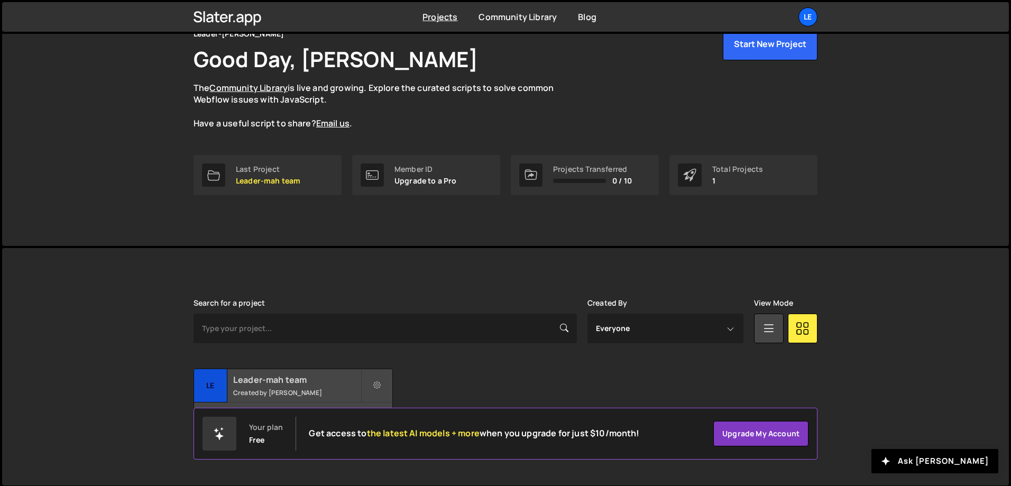
scroll to position [59, 0]
click at [271, 382] on h2 "Leader-mah team" at bounding box center [296, 378] width 127 height 12
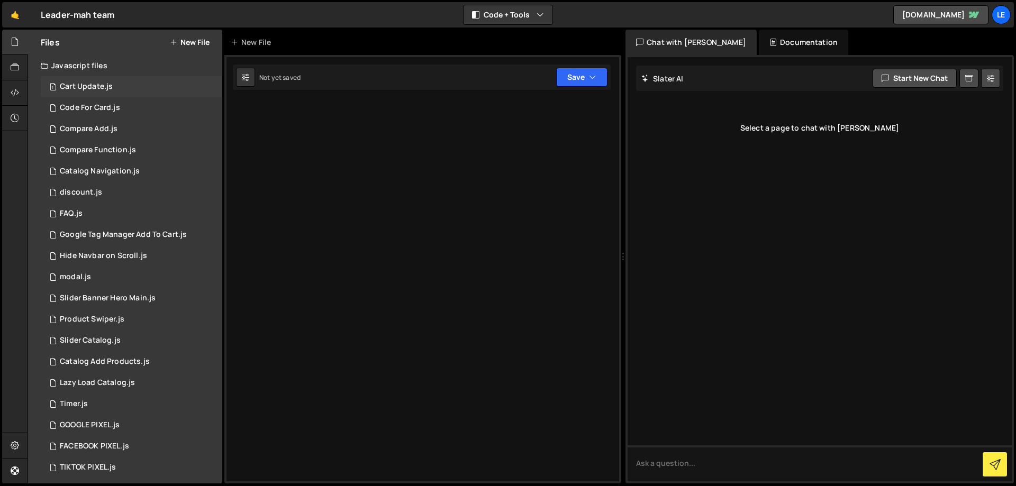
click at [114, 83] on div "1 Cart Update.js 0" at bounding box center [131, 86] width 181 height 21
click at [125, 103] on div "1 Code For Card.js 0" at bounding box center [131, 107] width 181 height 21
click at [121, 120] on div "1 Compare Add.js 0" at bounding box center [131, 128] width 181 height 21
click at [101, 193] on div "1 discount.js 0" at bounding box center [131, 192] width 181 height 21
click at [100, 215] on div "1 FAQ.js 0" at bounding box center [131, 213] width 181 height 21
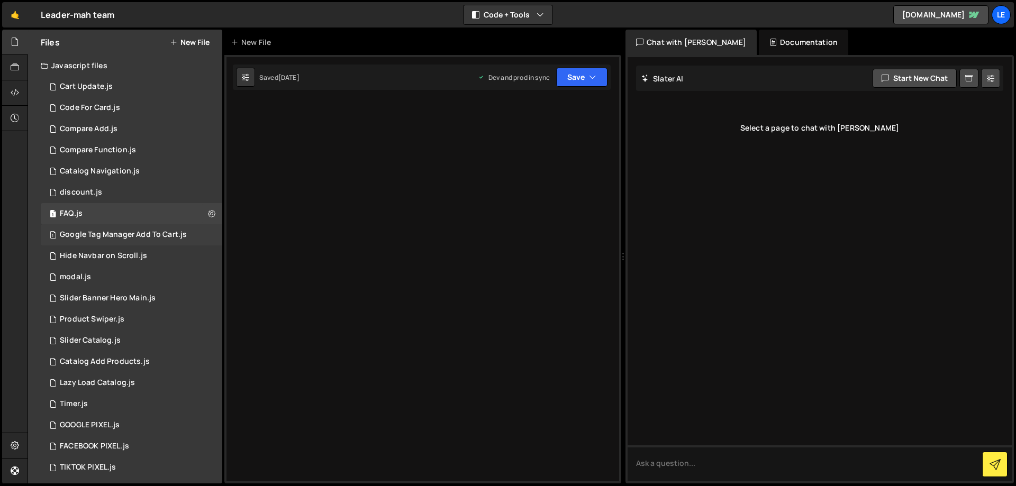
click at [123, 232] on div "Google Tag Manager Add To Cart.js" at bounding box center [123, 235] width 127 height 10
click at [132, 260] on div "Hide Navbar on Scroll.js" at bounding box center [103, 256] width 87 height 10
click at [131, 390] on div "4 Lazy Load Catalog.js 0" at bounding box center [131, 382] width 181 height 21
click at [115, 133] on div "Compare Add.js" at bounding box center [89, 129] width 58 height 10
click at [120, 154] on div "Compare Function.js" at bounding box center [98, 150] width 76 height 10
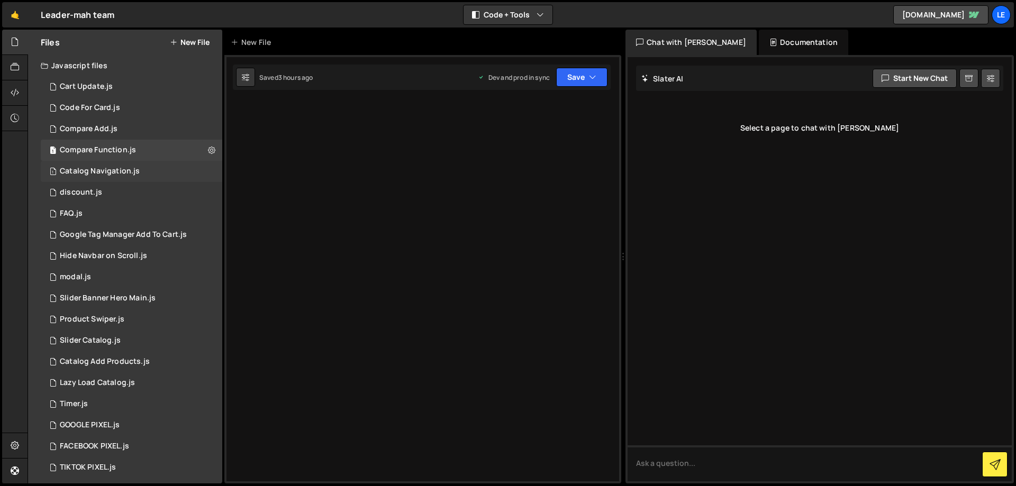
click at [121, 171] on div "Catalog Navigation.js" at bounding box center [100, 172] width 80 height 10
click at [121, 143] on div "1 Compare Function.js 0" at bounding box center [131, 150] width 181 height 21
click at [115, 121] on div "1 Compare Add.js 0" at bounding box center [131, 128] width 181 height 21
click at [118, 105] on div "Code For Card.js" at bounding box center [90, 108] width 60 height 10
click at [116, 86] on div "1 Cart Update.js 0" at bounding box center [131, 86] width 181 height 21
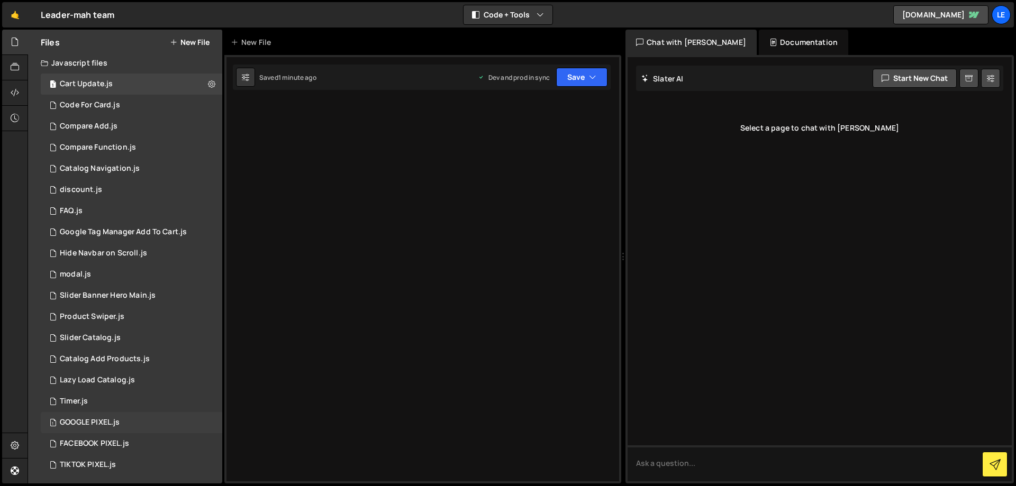
scroll to position [5, 0]
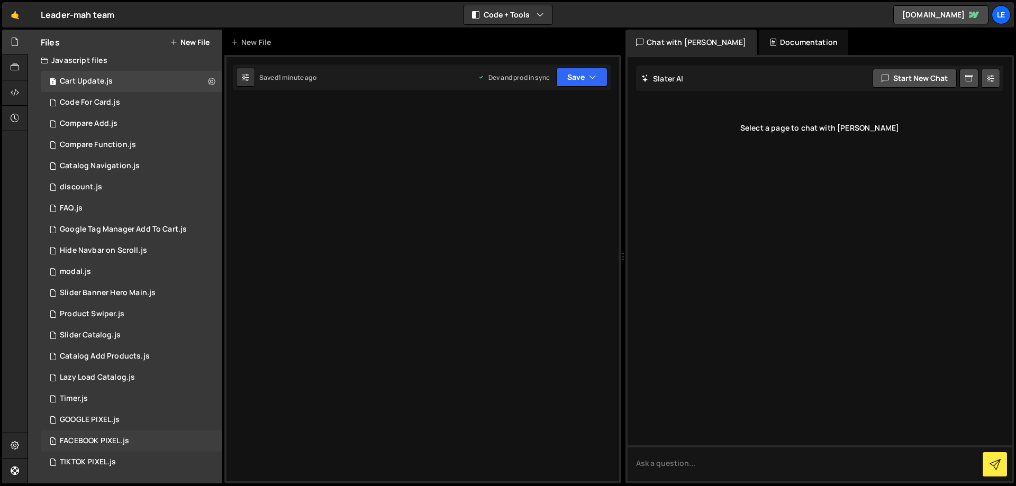
click at [114, 449] on div "1 FACEBOOK PIXEL.js 0" at bounding box center [131, 441] width 181 height 21
click at [113, 458] on div "TIKTOK PIXEL.js" at bounding box center [88, 463] width 56 height 10
click at [101, 417] on div "GOOGLE PIXEL.js" at bounding box center [90, 420] width 60 height 10
click at [95, 394] on div "1 Timer.js 0" at bounding box center [131, 398] width 181 height 21
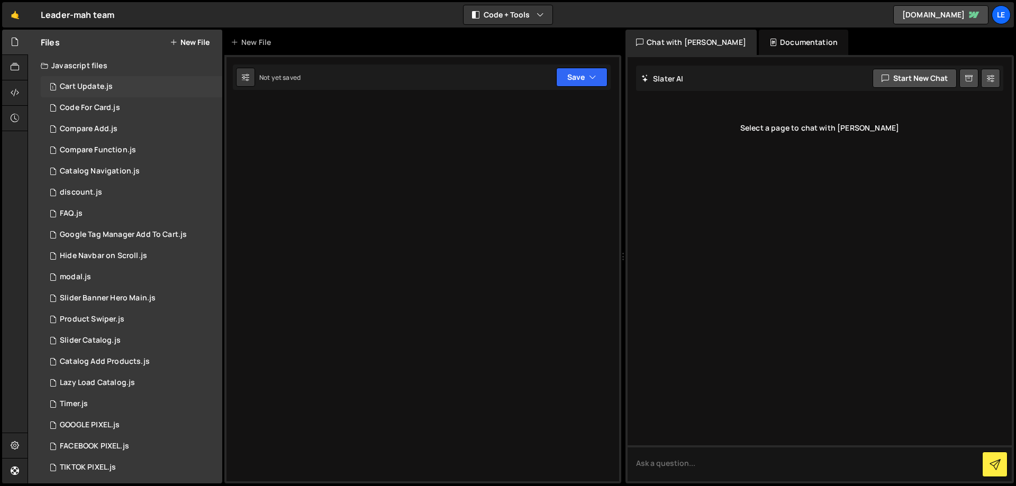
click at [124, 82] on div "1 Cart Update.js 0" at bounding box center [131, 86] width 181 height 21
click at [123, 110] on div "1 Code For Card.js 0" at bounding box center [131, 107] width 181 height 21
click at [125, 130] on div "1 Compare Add.js 0" at bounding box center [131, 128] width 181 height 21
click at [126, 160] on div "1 Compare Function.js 0" at bounding box center [131, 150] width 181 height 21
click at [126, 178] on div "1 Catalog Navigation.js 0" at bounding box center [131, 171] width 181 height 21
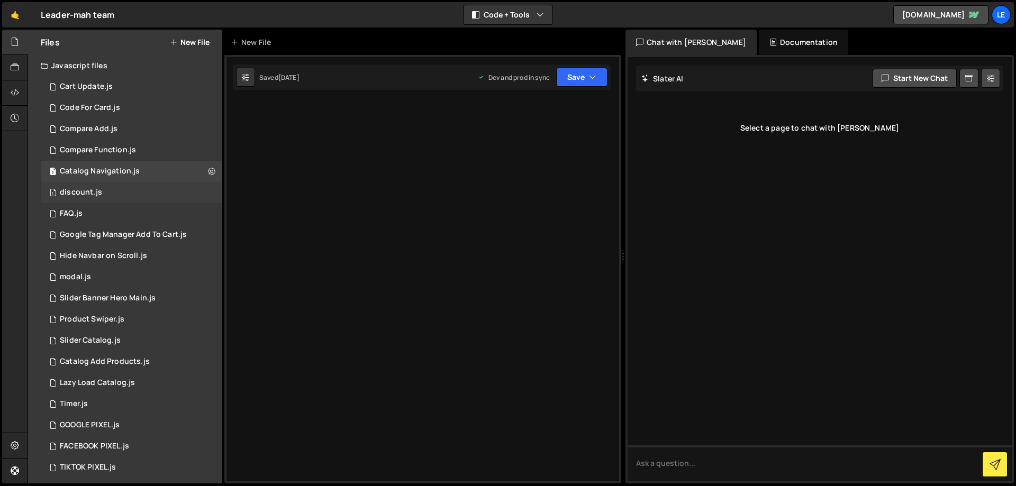
click at [119, 202] on div "1 discount.js 0" at bounding box center [131, 192] width 181 height 21
click at [115, 223] on div "1 FAQ.js 0" at bounding box center [131, 213] width 181 height 21
click at [120, 241] on div "1 Google Tag Manager Add To Cart.js 0" at bounding box center [131, 234] width 181 height 21
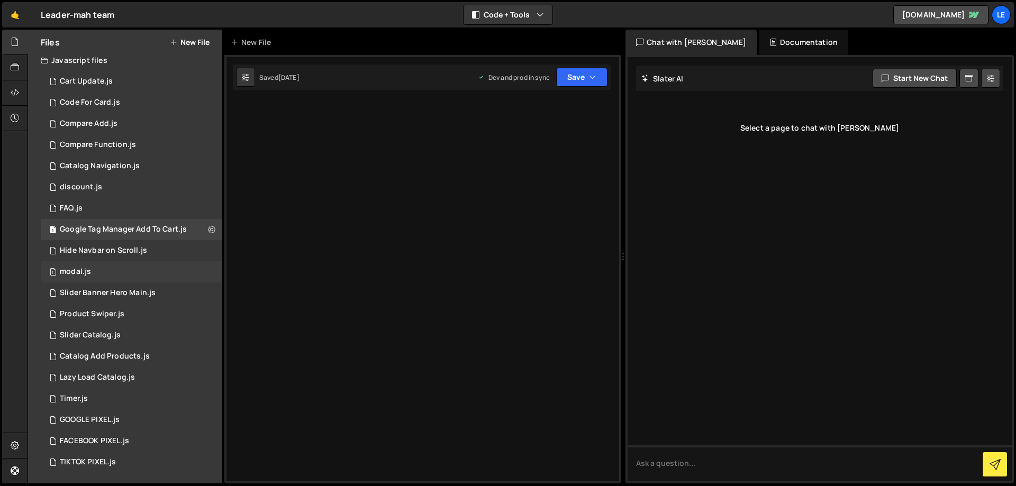
click at [145, 276] on div "1 modal.js 0" at bounding box center [131, 271] width 181 height 21
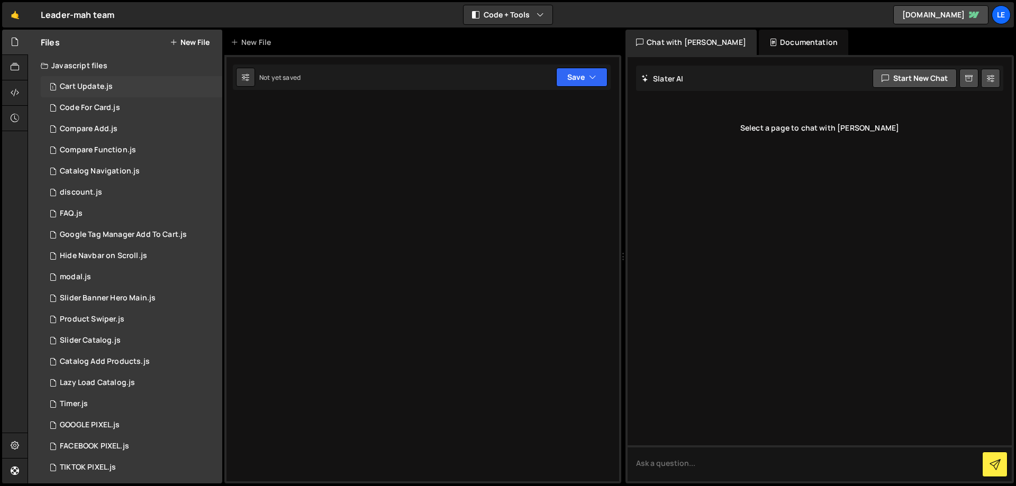
click at [87, 77] on div "1 Cart Update.js 0" at bounding box center [131, 86] width 181 height 21
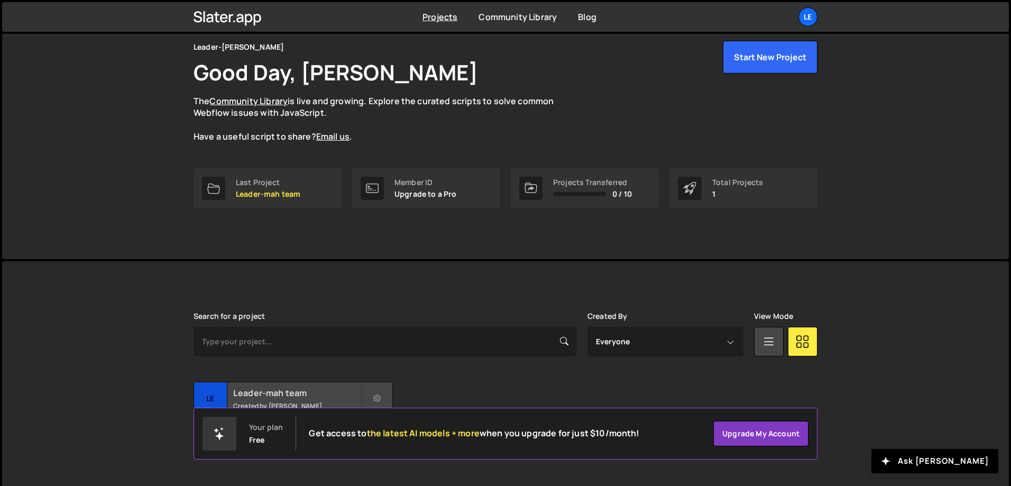
scroll to position [59, 0]
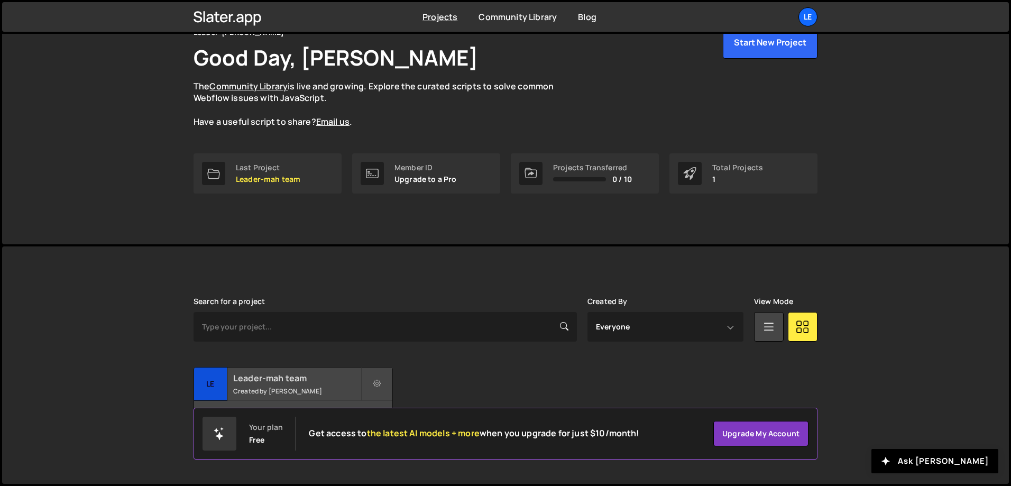
click at [243, 381] on h2 "Leader-mah team" at bounding box center [296, 378] width 127 height 12
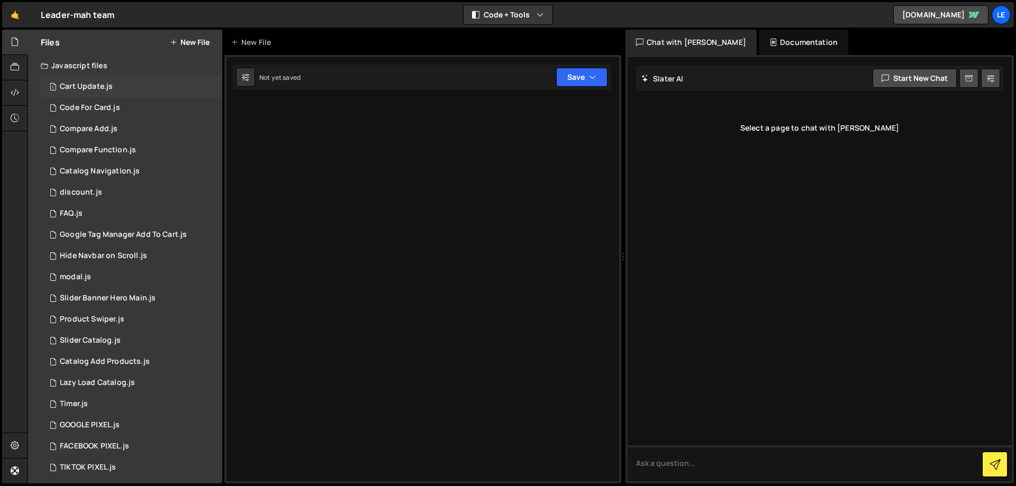
click at [127, 78] on div "1 Cart Update.js 0" at bounding box center [131, 86] width 181 height 21
click at [133, 108] on div "1 Code For Card.js 0" at bounding box center [131, 107] width 181 height 21
click at [131, 132] on div "1 Compare Add.js 0" at bounding box center [131, 128] width 181 height 21
click at [134, 153] on div "Compare Function.js" at bounding box center [98, 150] width 76 height 10
click at [132, 170] on div "Catalog Navigation.js" at bounding box center [100, 172] width 80 height 10
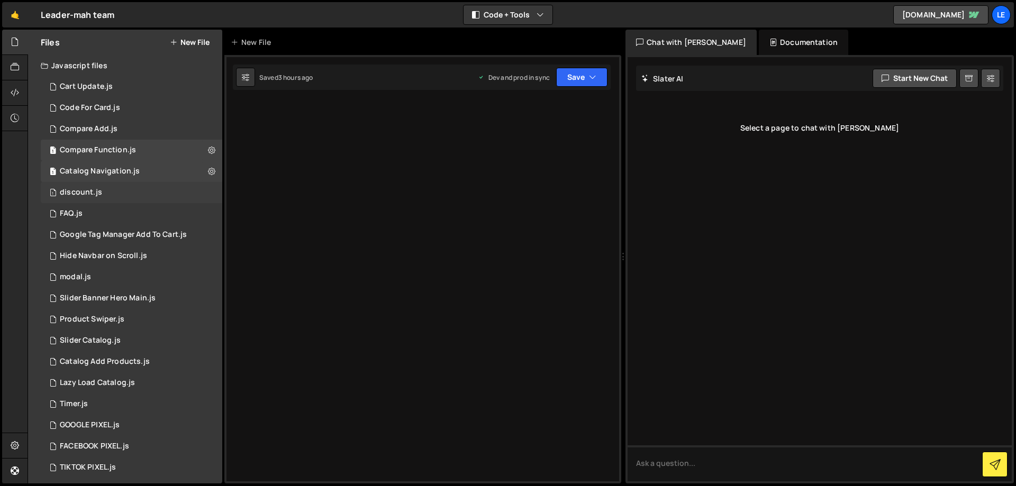
click at [124, 188] on div "1 discount.js 0" at bounding box center [131, 192] width 181 height 21
click at [116, 209] on div "1 FAQ.js 0" at bounding box center [131, 213] width 181 height 21
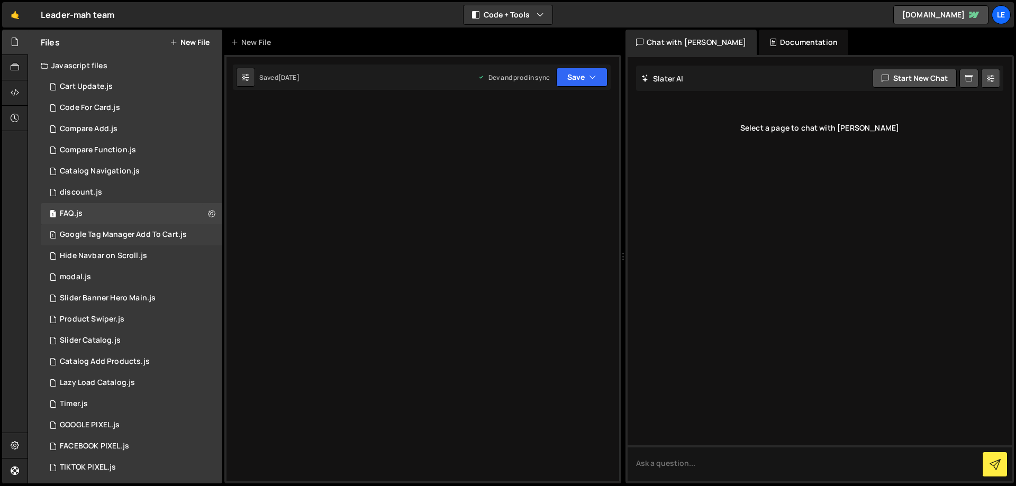
click at [116, 229] on div "1 Google Tag Manager Add To Cart.js 0" at bounding box center [131, 234] width 181 height 21
click at [116, 255] on div "Hide Navbar on Scroll.js" at bounding box center [103, 256] width 87 height 10
click at [112, 268] on div "1 modal.js 0" at bounding box center [131, 277] width 181 height 21
click at [114, 290] on div "1 Slider Banner Hero Main.js 0" at bounding box center [131, 298] width 181 height 21
click at [114, 314] on div "1 Product Swiper.js 0" at bounding box center [131, 319] width 181 height 21
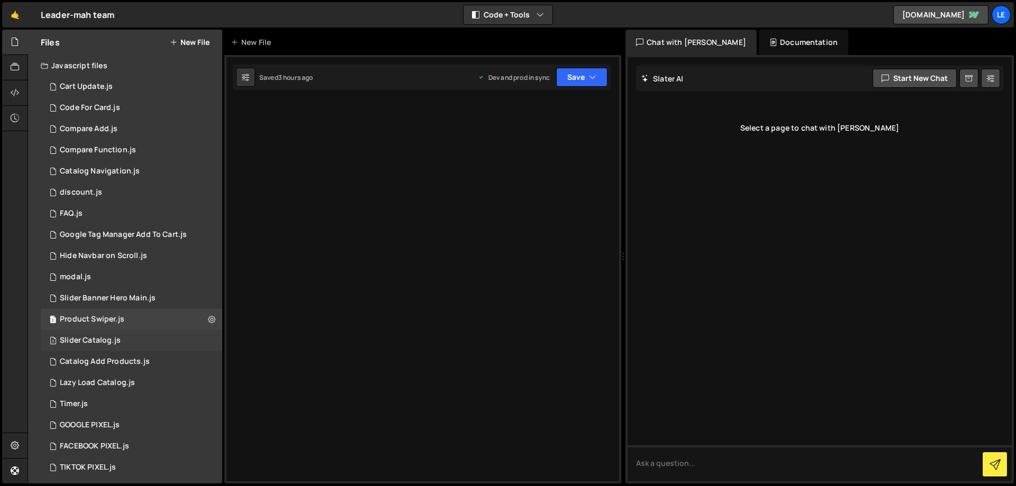
click at [123, 336] on div "3 Slider Catalog.js 0" at bounding box center [131, 340] width 181 height 21
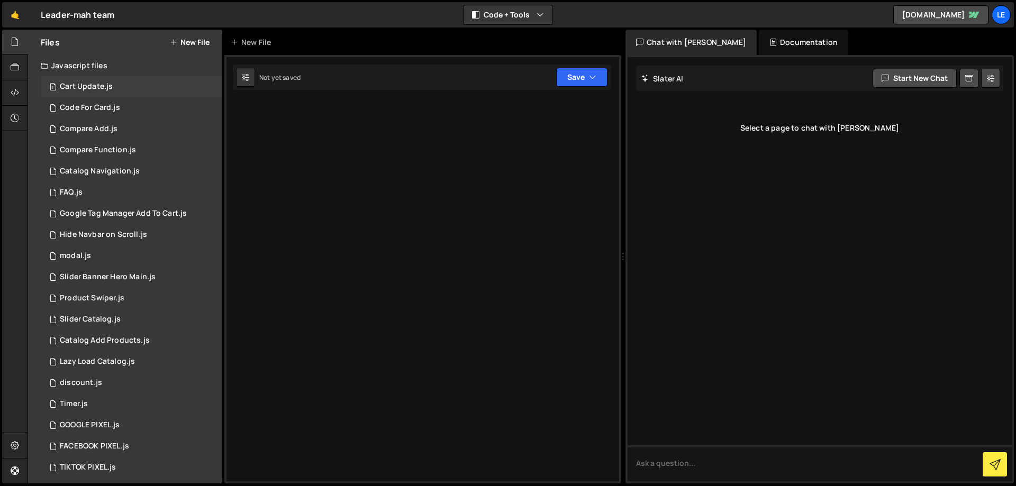
click at [121, 93] on div "1 Cart Update.js 0" at bounding box center [131, 86] width 181 height 21
click at [117, 108] on div "Code For Card.js" at bounding box center [90, 108] width 60 height 10
